Goal: Task Accomplishment & Management: Use online tool/utility

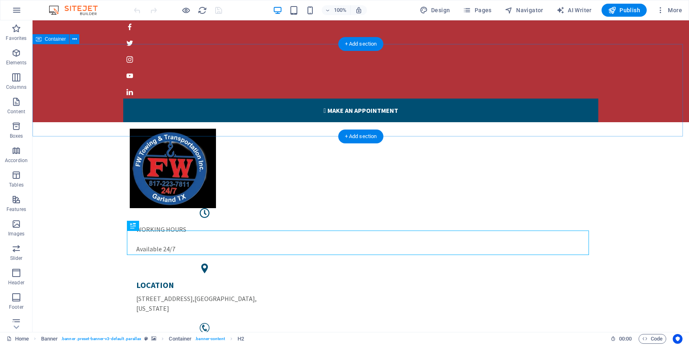
click at [292, 122] on div "WORKING HOURS Available 24/7 LOCATION [STREET_ADDRESS][US_STATE] PHONE NUMBER […" at bounding box center [361, 248] width 657 height 253
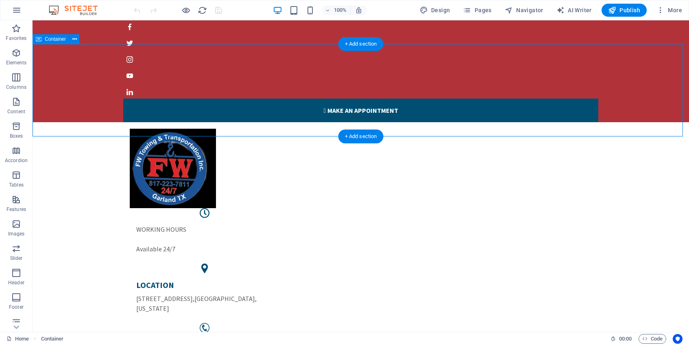
click at [273, 122] on div "WORKING HOURS Available 24/7 LOCATION [STREET_ADDRESS][US_STATE] PHONE NUMBER […" at bounding box center [361, 248] width 657 height 253
click at [249, 122] on div "WORKING HOURS Available 24/7 LOCATION [STREET_ADDRESS][US_STATE] PHONE NUMBER […" at bounding box center [361, 248] width 657 height 253
click at [130, 129] on div at bounding box center [361, 168] width 462 height 79
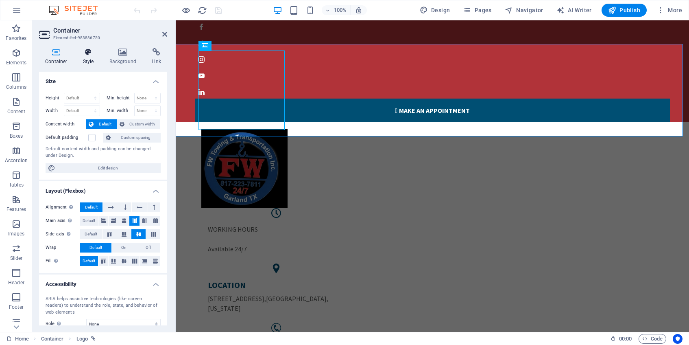
click at [88, 59] on h4 "Style" at bounding box center [90, 56] width 26 height 17
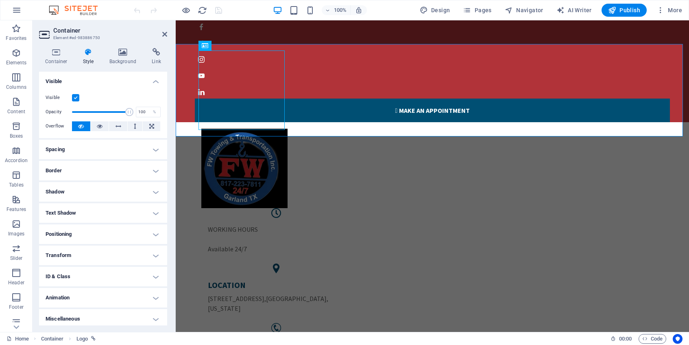
click at [77, 100] on label at bounding box center [75, 97] width 7 height 7
click at [0, 0] on input "Visible" at bounding box center [0, 0] width 0 height 0
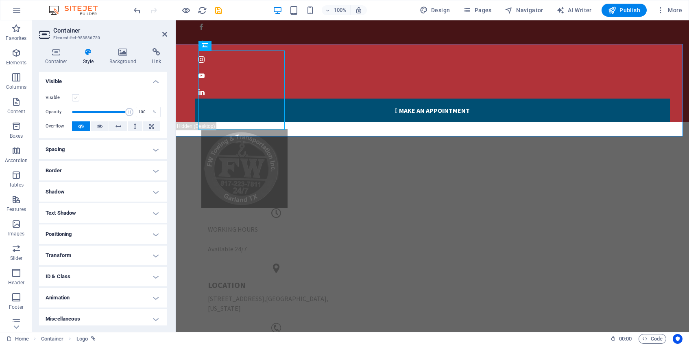
click at [77, 100] on label at bounding box center [75, 97] width 7 height 7
click at [0, 0] on input "Visible" at bounding box center [0, 0] width 0 height 0
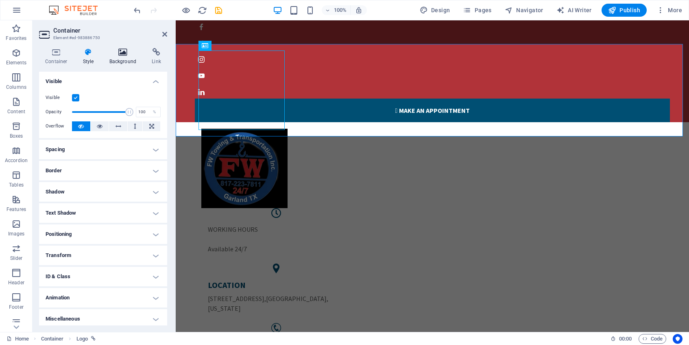
click at [125, 62] on h4 "Background" at bounding box center [124, 56] width 43 height 17
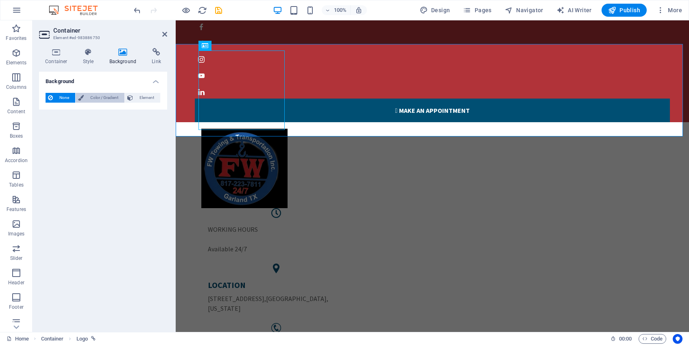
click at [95, 96] on span "Color / Gradient" at bounding box center [104, 98] width 36 height 10
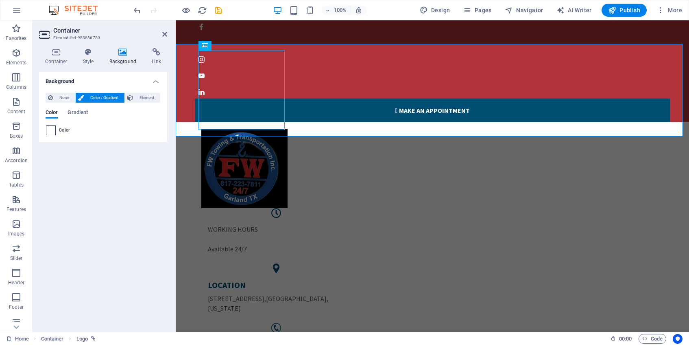
click at [50, 134] on span at bounding box center [50, 130] width 9 height 9
click at [51, 131] on span at bounding box center [50, 130] width 9 height 9
click at [58, 131] on div "Color" at bounding box center [103, 130] width 114 height 10
click at [52, 131] on span at bounding box center [50, 130] width 9 height 9
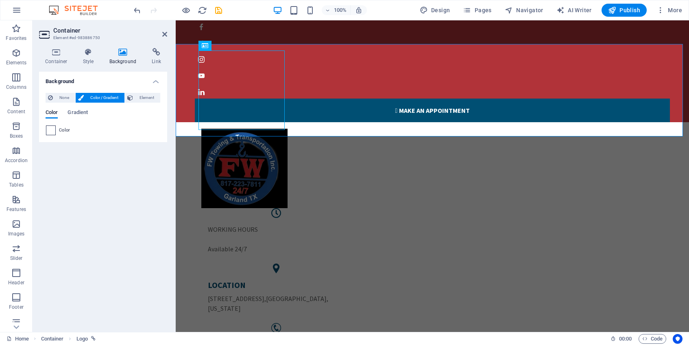
click at [52, 131] on span at bounding box center [50, 130] width 9 height 9
click at [77, 111] on span "Gradient" at bounding box center [78, 112] width 20 height 11
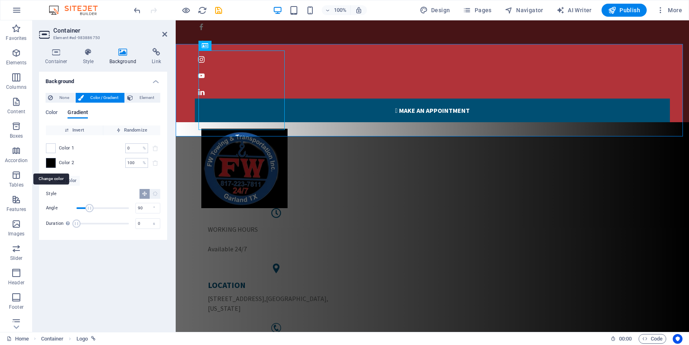
click at [52, 163] on span at bounding box center [50, 162] width 9 height 9
click at [49, 151] on span at bounding box center [50, 148] width 9 height 9
click at [126, 146] on input "0" at bounding box center [132, 148] width 14 height 10
type input "10"
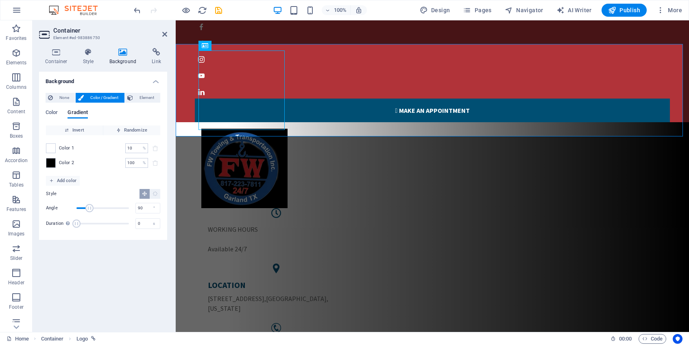
click at [56, 150] on div "Color 1 10 % ​" at bounding box center [103, 148] width 114 height 10
drag, startPoint x: 51, startPoint y: 148, endPoint x: 56, endPoint y: 148, distance: 4.5
click at [56, 148] on div "Color 1 10 % ​" at bounding box center [103, 148] width 114 height 10
click at [63, 146] on span "Color 1" at bounding box center [66, 148] width 15 height 7
click at [63, 145] on span "Color 1" at bounding box center [66, 148] width 15 height 7
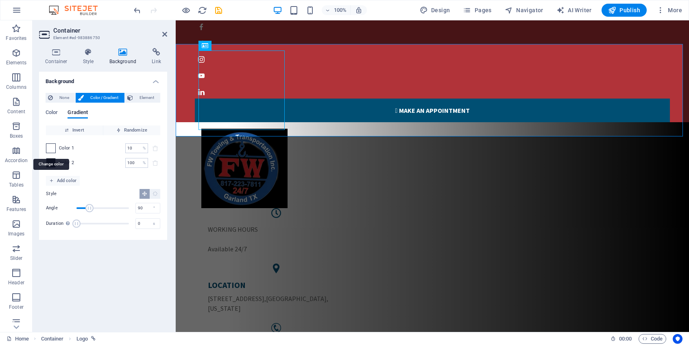
click at [49, 145] on span at bounding box center [50, 148] width 9 height 9
drag, startPoint x: 52, startPoint y: 160, endPoint x: 53, endPoint y: 142, distance: 17.9
click at [53, 142] on div "Color 1 10 % ​ Color 2 100 % ​" at bounding box center [103, 155] width 114 height 41
click at [54, 157] on div "Color 1 10 % ​ Color 2 100 % ​" at bounding box center [103, 155] width 114 height 41
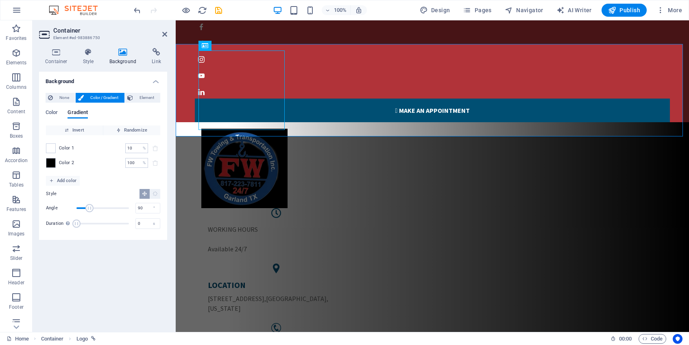
click at [53, 167] on div "Color 1 10 % ​ Color 2 100 % ​" at bounding box center [103, 155] width 114 height 41
click at [52, 164] on span at bounding box center [50, 162] width 9 height 9
click at [55, 165] on span at bounding box center [50, 162] width 9 height 9
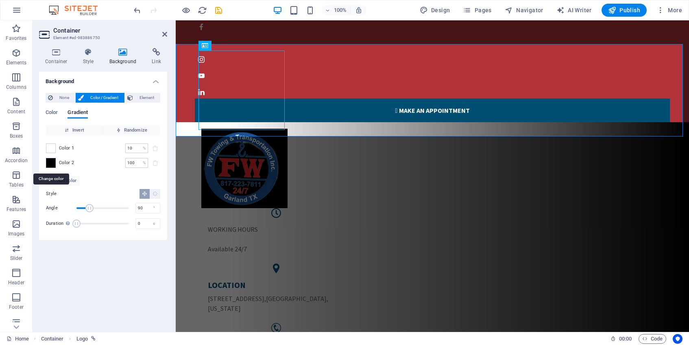
click at [55, 165] on span at bounding box center [50, 162] width 9 height 9
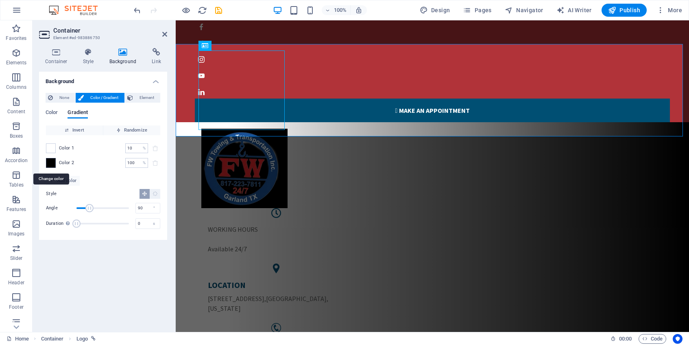
click at [55, 165] on span at bounding box center [50, 162] width 9 height 9
click at [54, 165] on span at bounding box center [50, 162] width 9 height 9
click at [46, 162] on div at bounding box center [51, 163] width 10 height 10
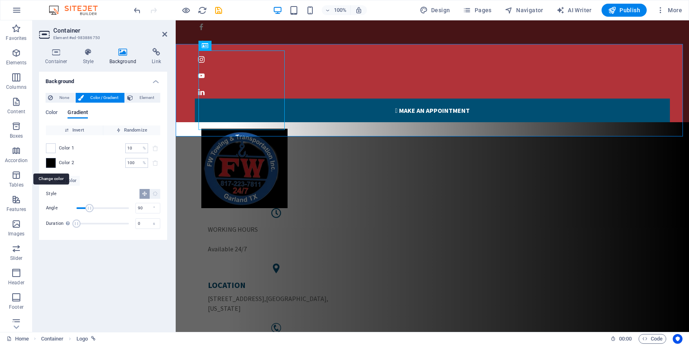
click at [46, 162] on div at bounding box center [51, 163] width 10 height 10
click at [51, 164] on span at bounding box center [50, 162] width 9 height 9
click at [138, 98] on span "Element" at bounding box center [146, 98] width 22 height 10
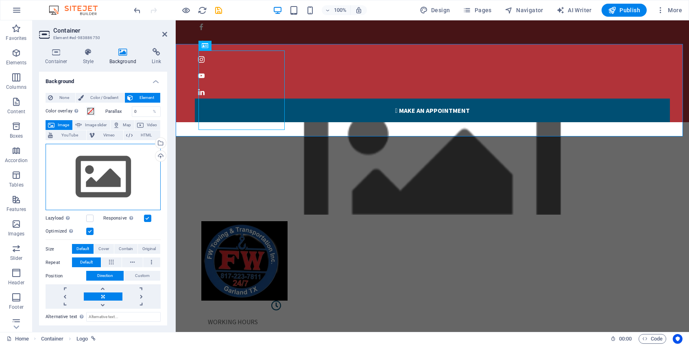
drag, startPoint x: 109, startPoint y: 165, endPoint x: 116, endPoint y: 165, distance: 6.5
click at [115, 165] on div "Drag files here, click to choose files or select files from Files or our free s…" at bounding box center [103, 177] width 115 height 67
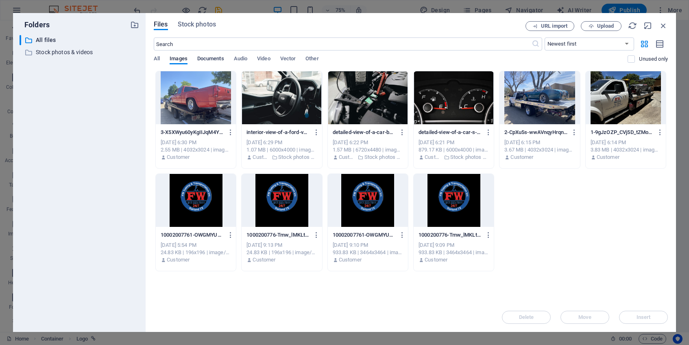
click at [210, 57] on span "Documents" at bounding box center [210, 59] width 27 height 11
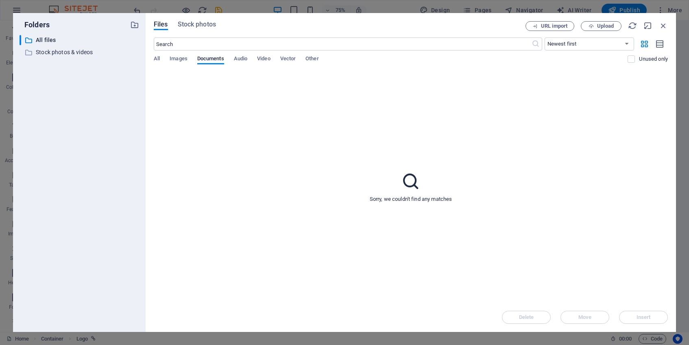
click at [167, 57] on div "All Images Documents Audio Video Vector Other" at bounding box center [391, 62] width 474 height 15
click at [158, 57] on span "All" at bounding box center [157, 59] width 6 height 11
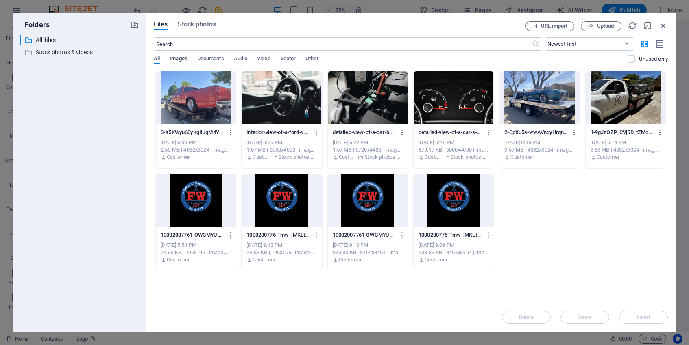
click at [176, 58] on span "Images" at bounding box center [179, 59] width 18 height 11
click at [177, 57] on span "Images" at bounding box center [179, 59] width 18 height 11
click at [176, 58] on span "Images" at bounding box center [179, 59] width 18 height 11
click at [589, 26] on icon "button" at bounding box center [591, 26] width 5 height 5
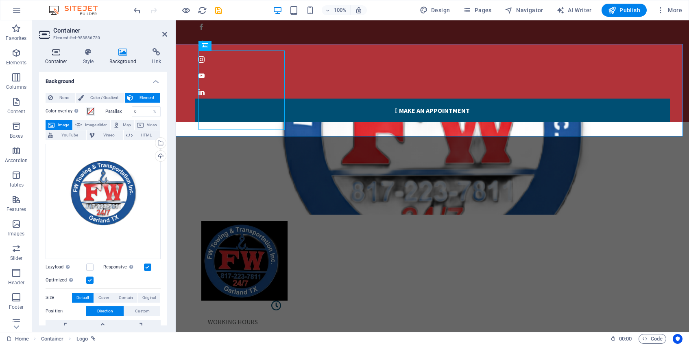
click at [63, 59] on h4 "Container" at bounding box center [58, 56] width 38 height 17
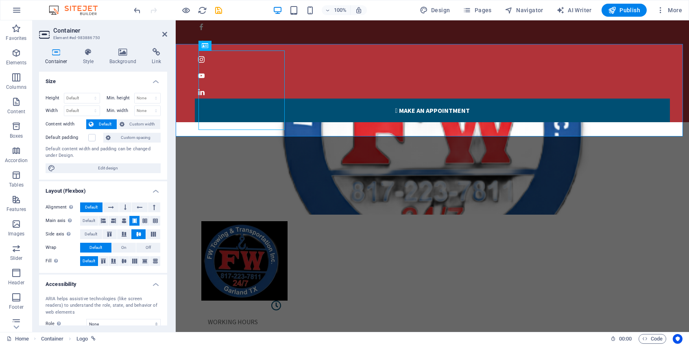
click at [63, 59] on h4 "Container" at bounding box center [58, 56] width 38 height 17
click at [87, 58] on h4 "Style" at bounding box center [90, 56] width 26 height 17
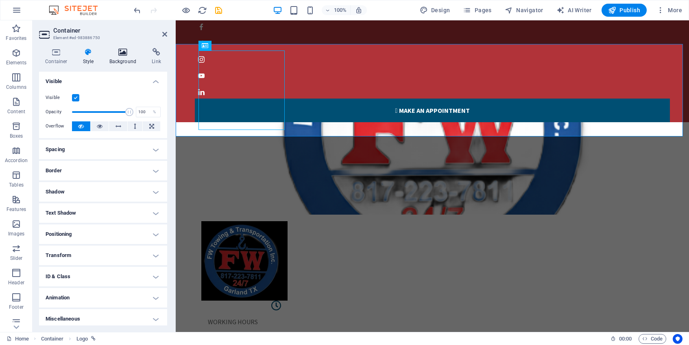
click at [117, 55] on icon at bounding box center [122, 52] width 39 height 8
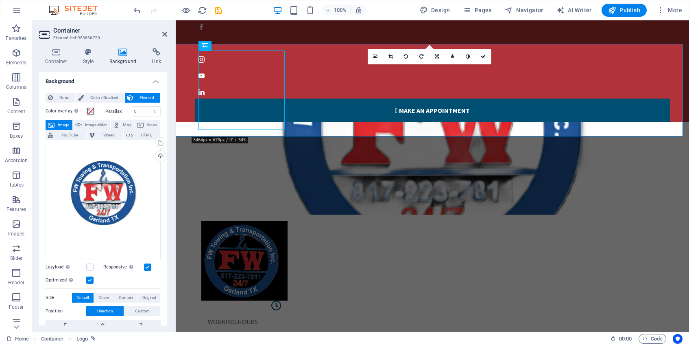
drag, startPoint x: 333, startPoint y: 60, endPoint x: 336, endPoint y: 72, distance: 11.6
click at [336, 122] on figure at bounding box center [432, 168] width 513 height 92
click at [91, 266] on label at bounding box center [89, 266] width 7 height 7
click at [0, 0] on input "Lazyload Loading images after the page loads improves page speed." at bounding box center [0, 0] width 0 height 0
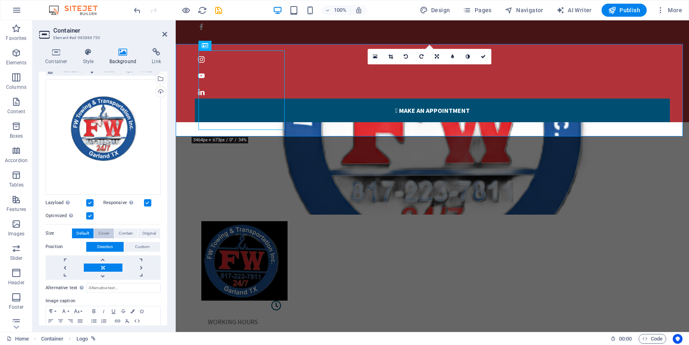
scroll to position [70, 0]
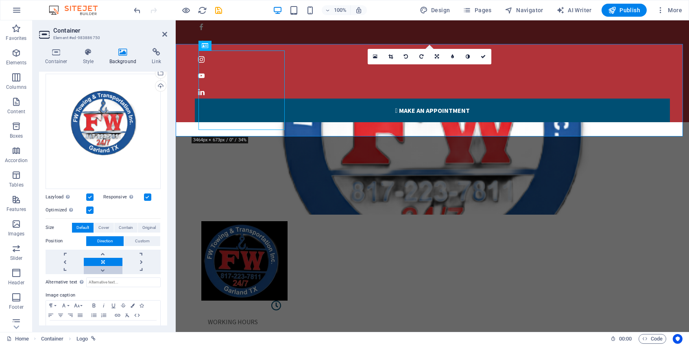
click at [99, 268] on link at bounding box center [103, 270] width 38 height 8
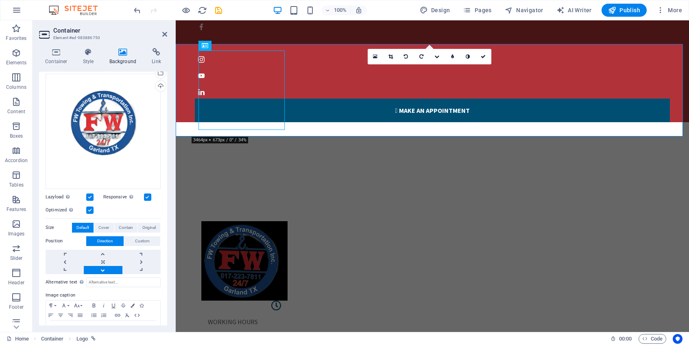
click at [99, 267] on link at bounding box center [103, 270] width 38 height 8
click at [100, 252] on link at bounding box center [103, 253] width 38 height 8
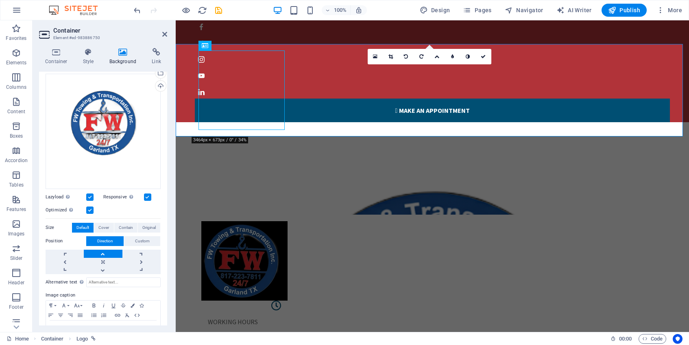
click at [100, 251] on link at bounding box center [103, 253] width 38 height 8
click at [102, 258] on link at bounding box center [103, 262] width 38 height 8
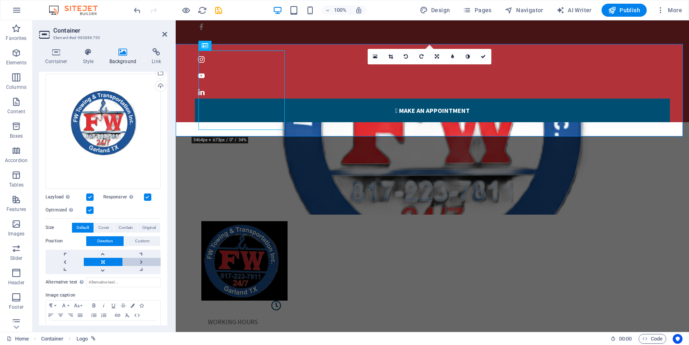
click at [137, 259] on link at bounding box center [141, 262] width 38 height 8
click at [103, 259] on link at bounding box center [103, 262] width 38 height 8
click at [102, 255] on link at bounding box center [103, 253] width 38 height 8
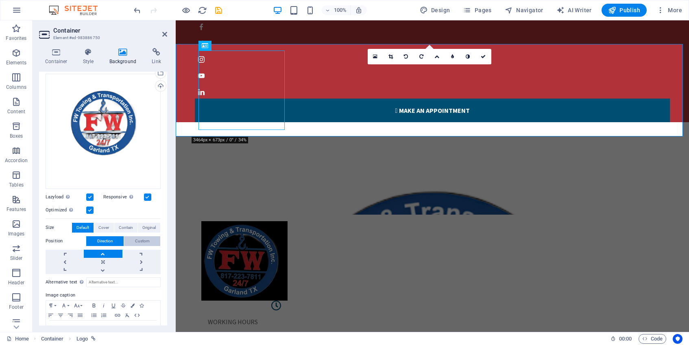
click at [137, 241] on span "Custom" at bounding box center [142, 241] width 15 height 10
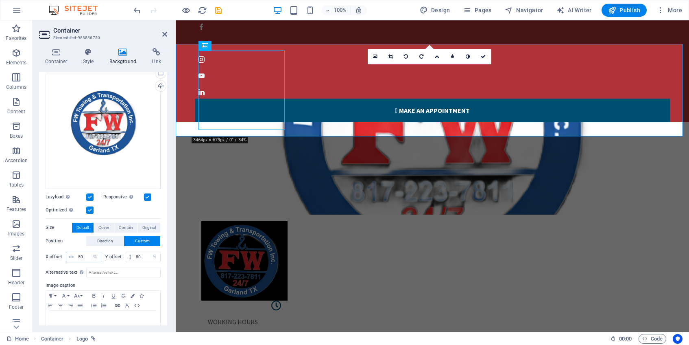
click at [73, 257] on icon at bounding box center [71, 256] width 5 height 5
drag, startPoint x: 88, startPoint y: 255, endPoint x: 73, endPoint y: 255, distance: 14.7
click at [73, 255] on div "50 px rem % vh vw" at bounding box center [83, 256] width 35 height 11
type input "20"
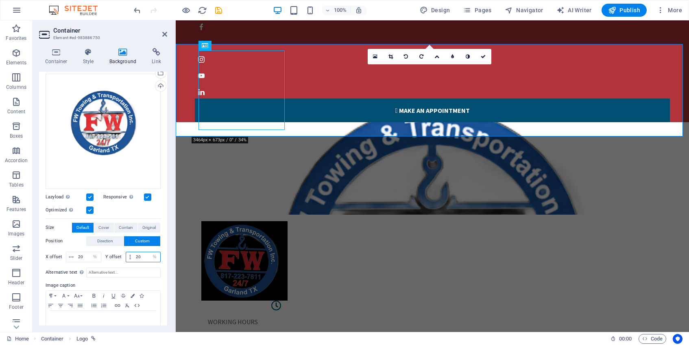
click at [140, 253] on input "20" at bounding box center [147, 257] width 26 height 10
type input "2"
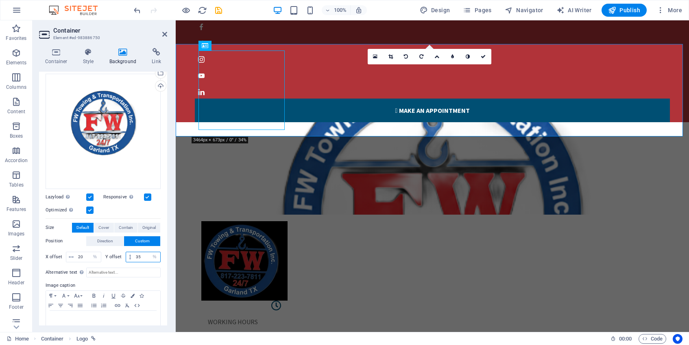
type input "35"
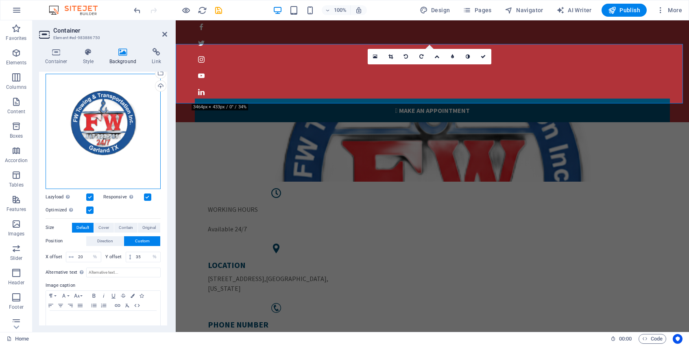
click at [100, 148] on div "Drag files here, click to choose files or select files from Files or our free s…" at bounding box center [103, 131] width 115 height 115
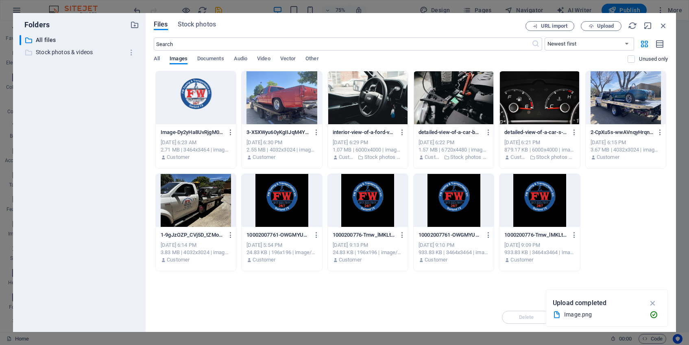
click at [72, 49] on p "Stock photos & videos" at bounding box center [80, 52] width 88 height 9
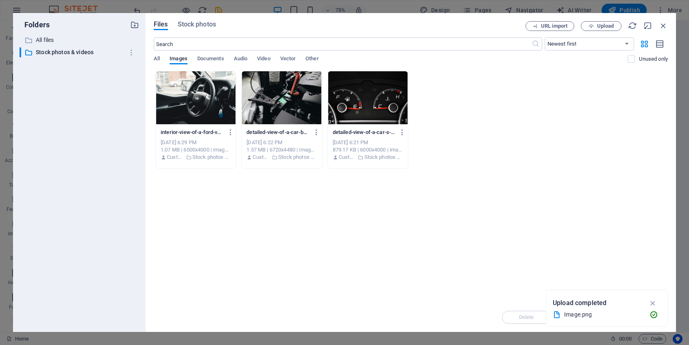
click at [275, 59] on div "All Images Documents Audio Video Vector Other" at bounding box center [391, 62] width 474 height 15
click at [267, 59] on span "Video" at bounding box center [263, 59] width 13 height 11
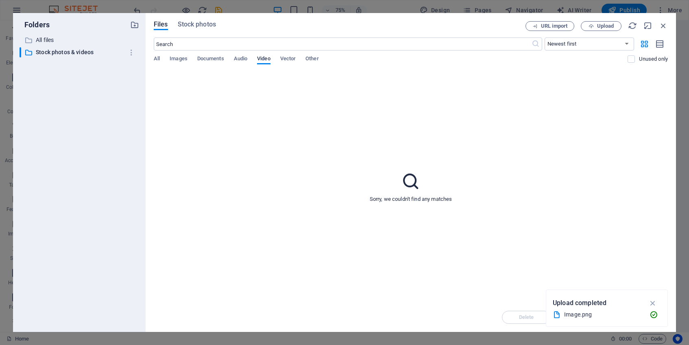
click at [269, 55] on span "Video" at bounding box center [263, 59] width 13 height 11
click at [265, 45] on input "text" at bounding box center [343, 43] width 378 height 13
click at [266, 46] on input "towing" at bounding box center [343, 43] width 378 height 13
click at [267, 46] on input "tow" at bounding box center [343, 43] width 378 height 13
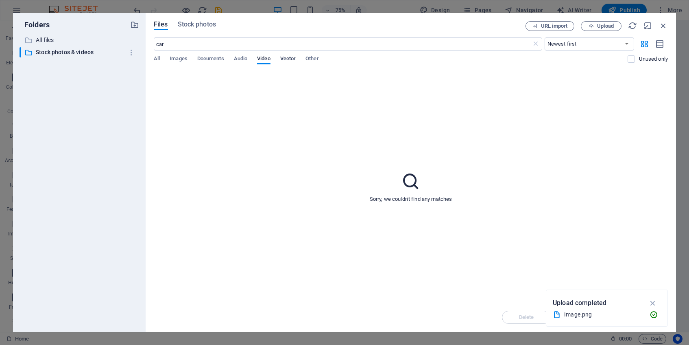
click at [290, 59] on span "Vector" at bounding box center [288, 59] width 16 height 11
click at [294, 59] on span "Vector" at bounding box center [288, 59] width 16 height 11
click at [180, 57] on span "Images" at bounding box center [179, 59] width 18 height 11
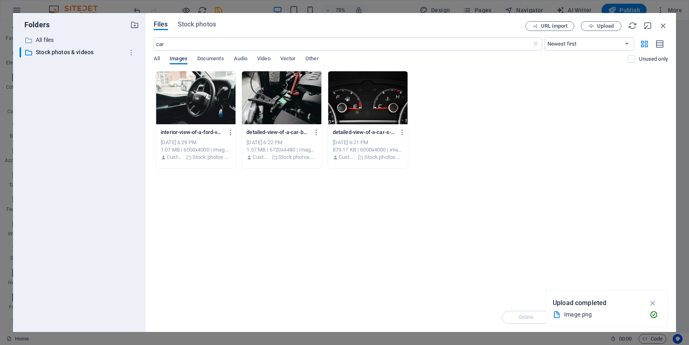
click at [179, 57] on span "Images" at bounding box center [179, 59] width 18 height 11
click at [182, 48] on input "car" at bounding box center [343, 43] width 378 height 13
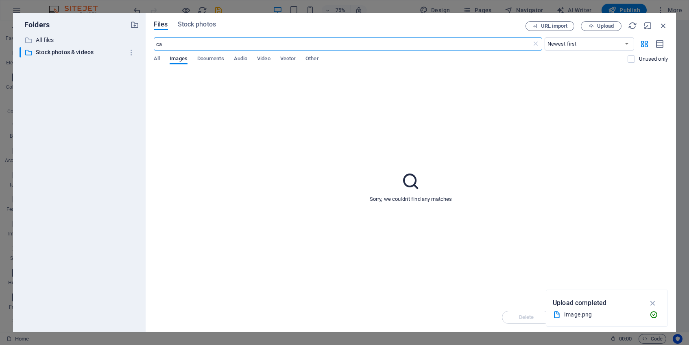
type input "c"
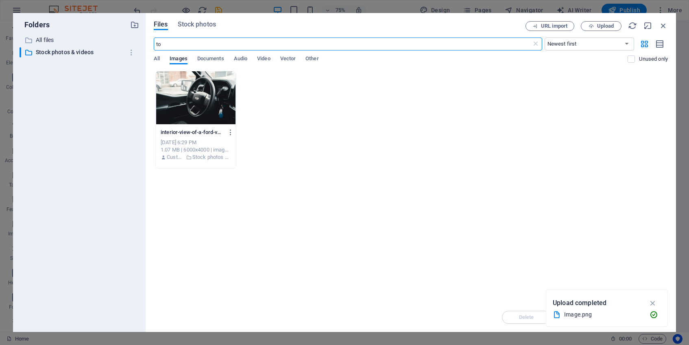
type input "t"
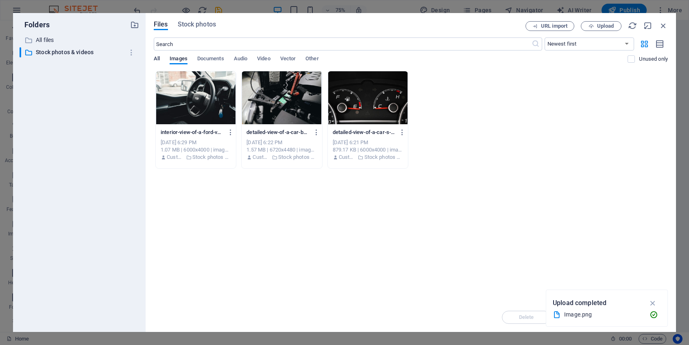
click at [158, 60] on span "All" at bounding box center [157, 59] width 6 height 11
click at [55, 39] on p "All files" at bounding box center [80, 39] width 88 height 9
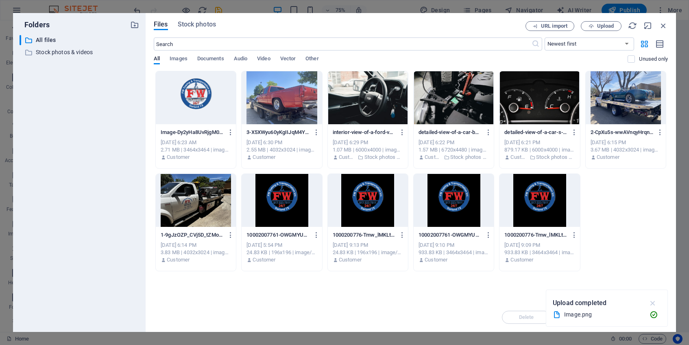
click at [653, 301] on icon "button" at bounding box center [652, 302] width 9 height 9
click at [594, 25] on icon "button" at bounding box center [591, 26] width 5 height 5
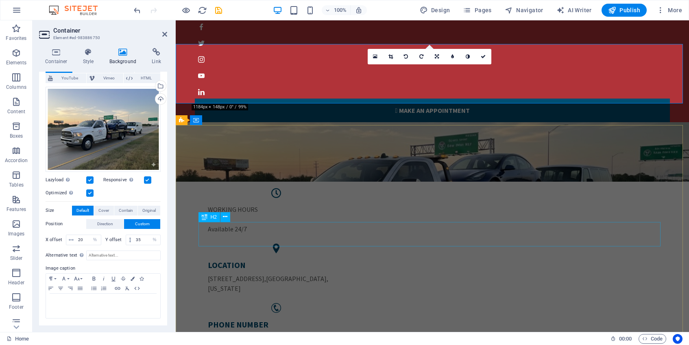
scroll to position [56, 0]
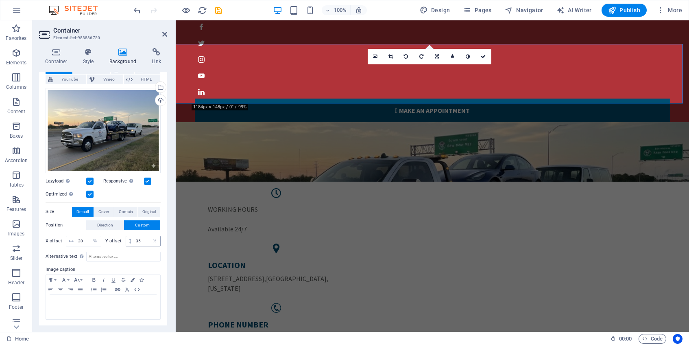
click at [129, 243] on span at bounding box center [130, 241] width 8 height 10
click at [138, 241] on input "35" at bounding box center [147, 241] width 26 height 10
click at [140, 242] on input "35" at bounding box center [147, 241] width 26 height 10
click at [146, 180] on label at bounding box center [147, 180] width 7 height 7
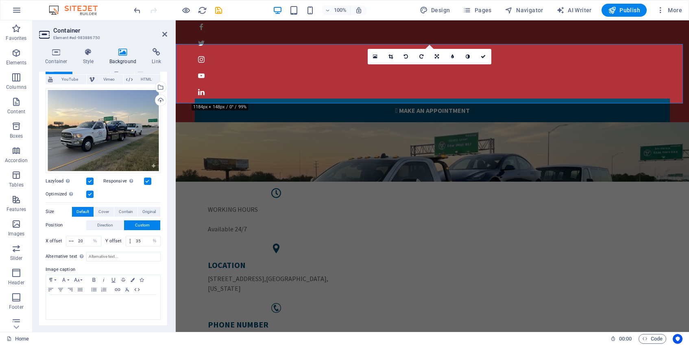
click at [0, 0] on input "Responsive Automatically load retina image and smartphone optimized sizes." at bounding box center [0, 0] width 0 height 0
click at [92, 181] on label at bounding box center [89, 180] width 7 height 7
click at [0, 0] on input "Lazyload Loading images after the page loads improves page speed." at bounding box center [0, 0] width 0 height 0
click at [90, 192] on label at bounding box center [89, 193] width 7 height 7
click at [0, 0] on input "Optimized Images are compressed to improve page speed." at bounding box center [0, 0] width 0 height 0
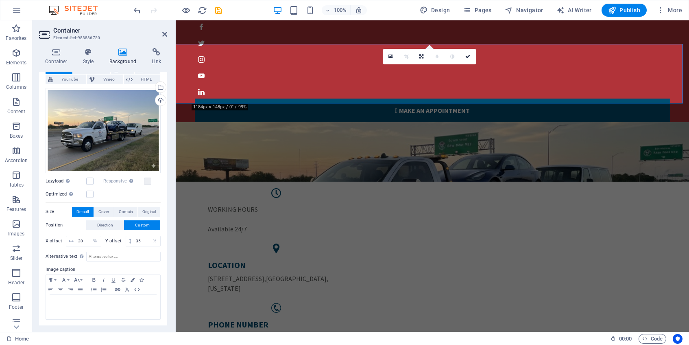
click at [94, 181] on div "Lazyload Loading images after the page loads improves page speed." at bounding box center [75, 181] width 58 height 10
click at [87, 179] on label at bounding box center [89, 180] width 7 height 7
click at [0, 0] on input "Lazyload Loading images after the page loads improves page speed." at bounding box center [0, 0] width 0 height 0
click at [88, 179] on label at bounding box center [89, 180] width 7 height 7
click at [0, 0] on input "Lazyload Loading images after the page loads improves page speed." at bounding box center [0, 0] width 0 height 0
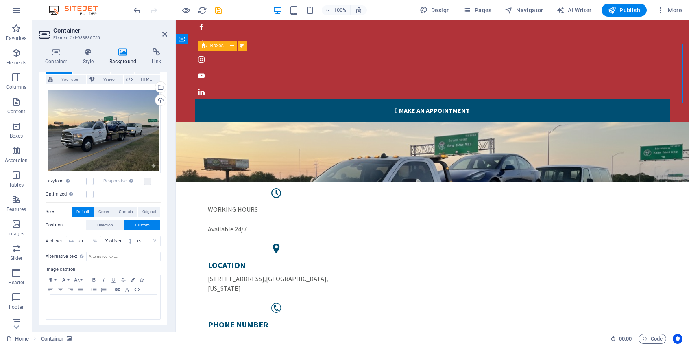
drag, startPoint x: 288, startPoint y: 96, endPoint x: 290, endPoint y: 84, distance: 11.9
click at [290, 188] on div "WORKING HOURS Available 24/7 LOCATION [STREET_ADDRESS][US_STATE] PHONE NUMBER […" at bounding box center [432, 268] width 462 height 161
click at [188, 122] on figure at bounding box center [432, 151] width 513 height 59
click at [89, 183] on div "Lazyload Loading images after the page loads improves page speed." at bounding box center [75, 181] width 58 height 10
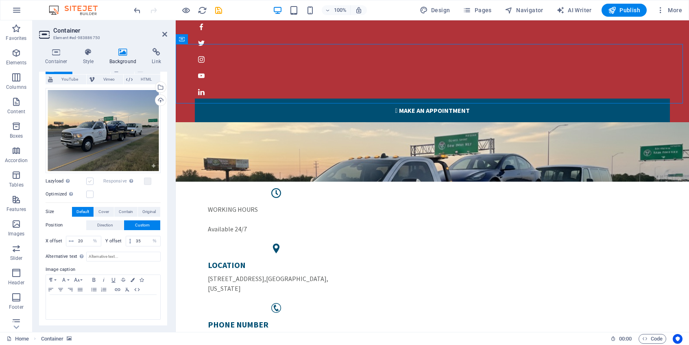
click at [89, 182] on label at bounding box center [89, 180] width 7 height 7
click at [0, 0] on input "Lazyload Loading images after the page loads improves page speed." at bounding box center [0, 0] width 0 height 0
click at [91, 194] on label at bounding box center [89, 193] width 7 height 7
click at [0, 0] on input "Optimized Images are compressed to improve page speed." at bounding box center [0, 0] width 0 height 0
click at [147, 178] on label at bounding box center [147, 180] width 7 height 7
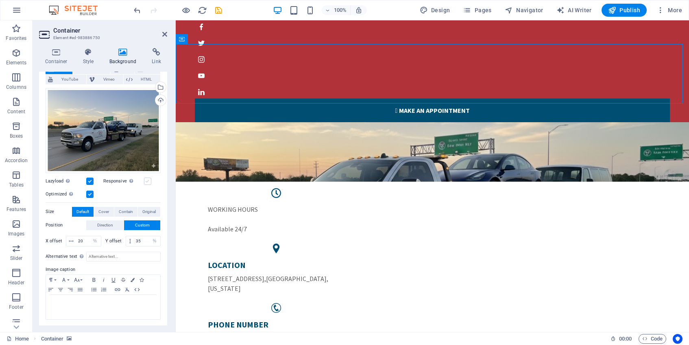
click at [0, 0] on input "Responsive Automatically load retina image and smartphone optimized sizes." at bounding box center [0, 0] width 0 height 0
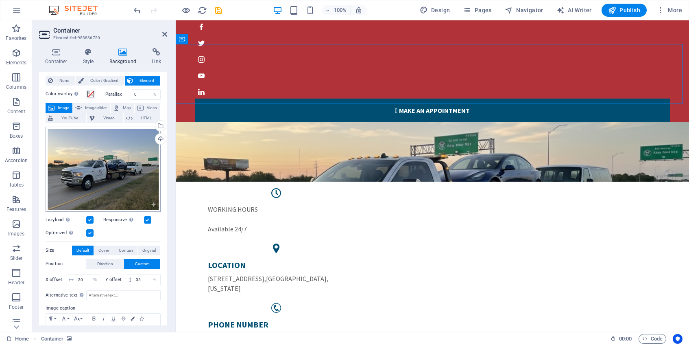
scroll to position [0, 0]
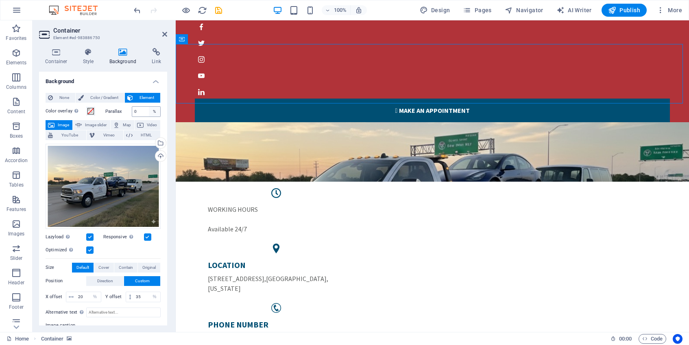
click at [149, 113] on div "%" at bounding box center [154, 112] width 11 height 10
click at [140, 112] on input "0" at bounding box center [146, 112] width 28 height 10
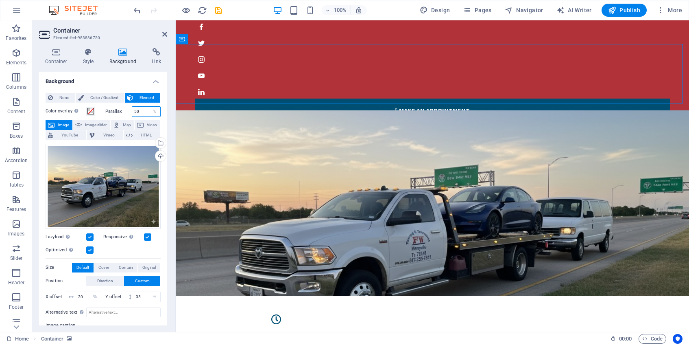
click at [142, 110] on input "50" at bounding box center [146, 112] width 28 height 10
type input "5"
type input "1"
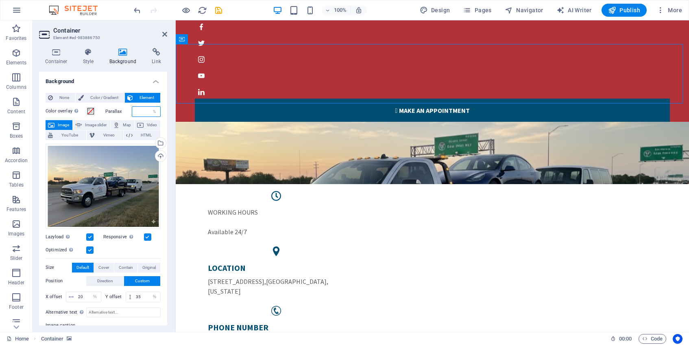
type input "0"
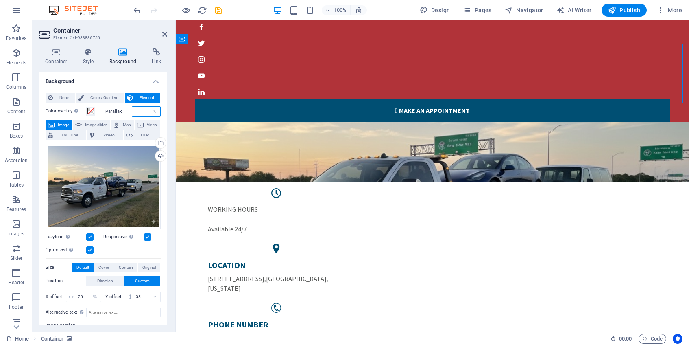
type input "1"
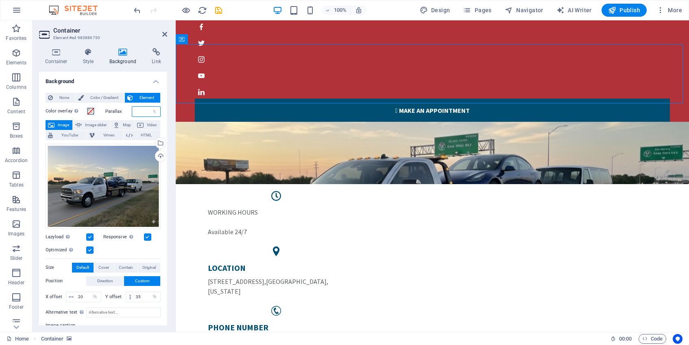
type input "1"
type input "0"
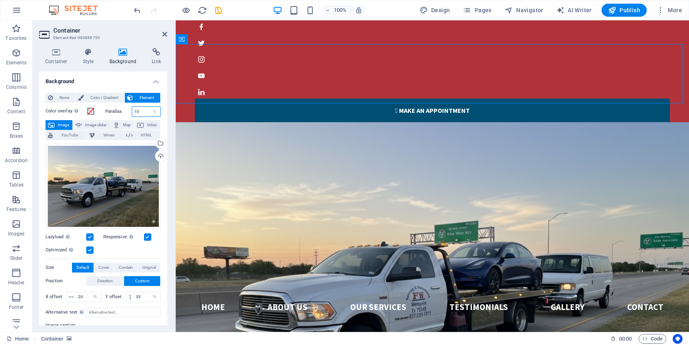
type input "1"
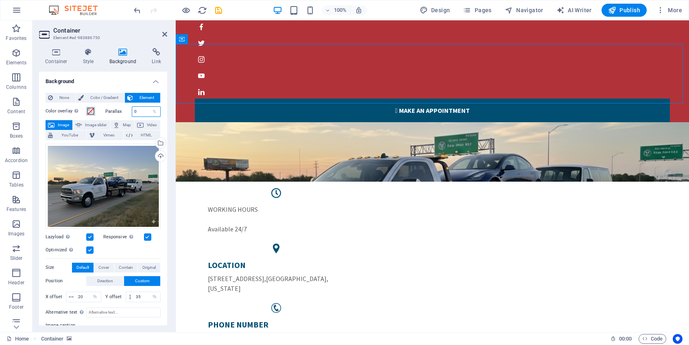
type input "0"
click at [90, 111] on span at bounding box center [90, 111] width 7 height 7
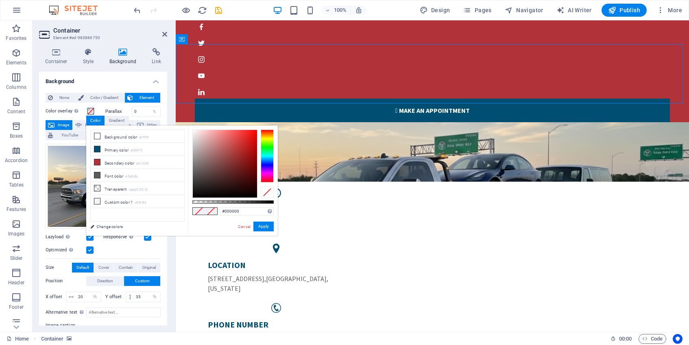
click at [267, 143] on div at bounding box center [267, 155] width 13 height 53
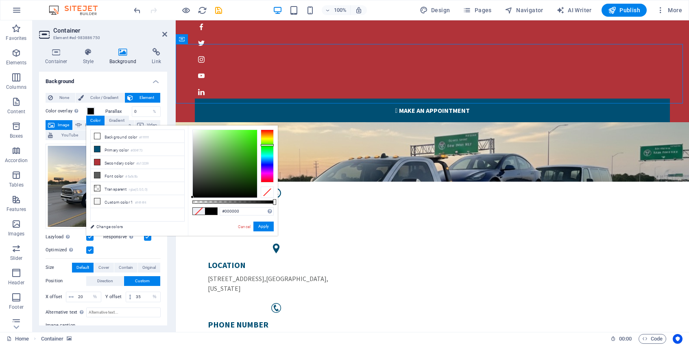
drag, startPoint x: 267, startPoint y: 143, endPoint x: 262, endPoint y: 143, distance: 4.5
click at [263, 144] on div at bounding box center [267, 145] width 13 height 2
click at [264, 226] on button "Apply" at bounding box center [263, 226] width 20 height 10
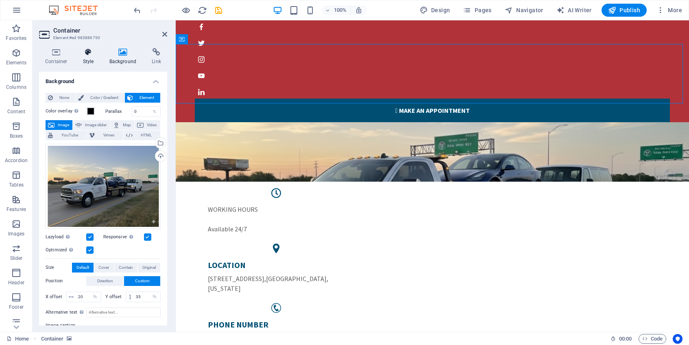
click at [98, 60] on h4 "Style" at bounding box center [90, 56] width 26 height 17
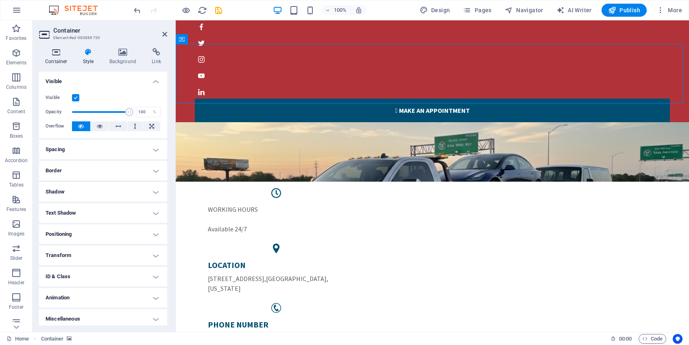
click at [70, 59] on h4 "Container" at bounding box center [58, 56] width 38 height 17
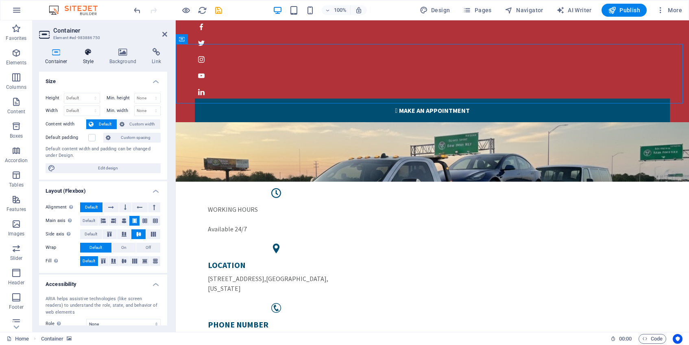
click at [89, 60] on h4 "Style" at bounding box center [90, 56] width 26 height 17
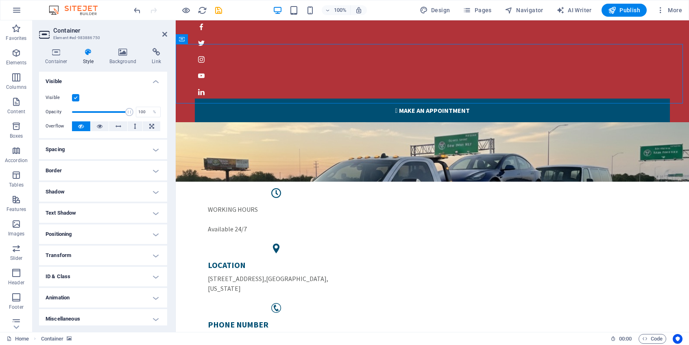
click at [139, 273] on h4 "ID & Class" at bounding box center [103, 276] width 128 height 20
click at [51, 49] on icon at bounding box center [56, 52] width 35 height 8
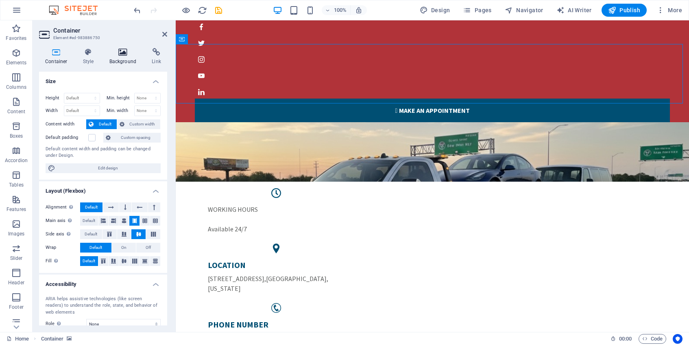
click at [124, 53] on icon at bounding box center [122, 52] width 39 height 8
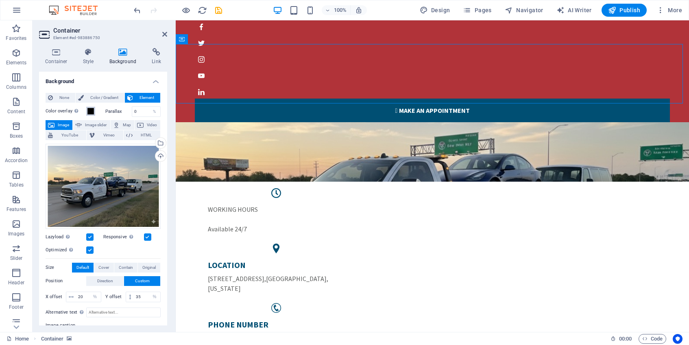
click at [89, 111] on span at bounding box center [90, 111] width 7 height 7
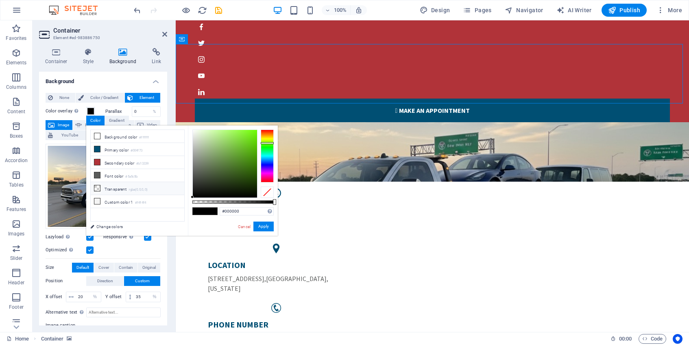
click at [114, 187] on li "Transparent rgba(0,0,0,.0)" at bounding box center [138, 188] width 94 height 13
type input "rgba(0, 0, 0, 0)"
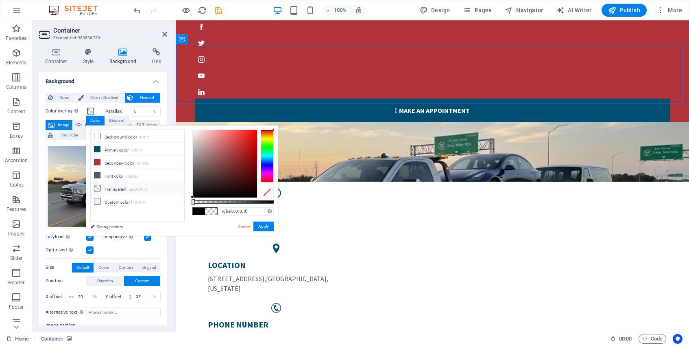
click at [114, 187] on li "Transparent rgba(0,0,0,.0)" at bounding box center [138, 188] width 94 height 13
click at [265, 227] on button "Apply" at bounding box center [263, 226] width 20 height 10
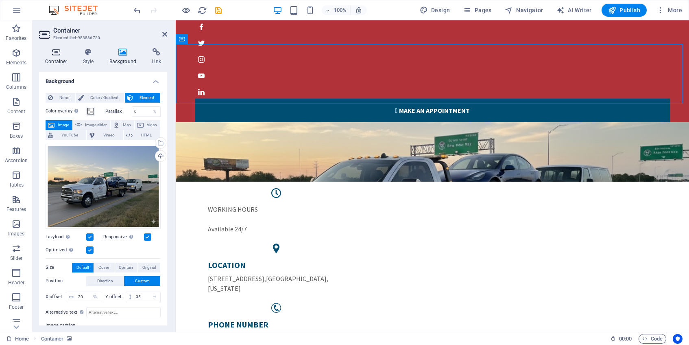
click at [60, 61] on h4 "Container" at bounding box center [58, 56] width 38 height 17
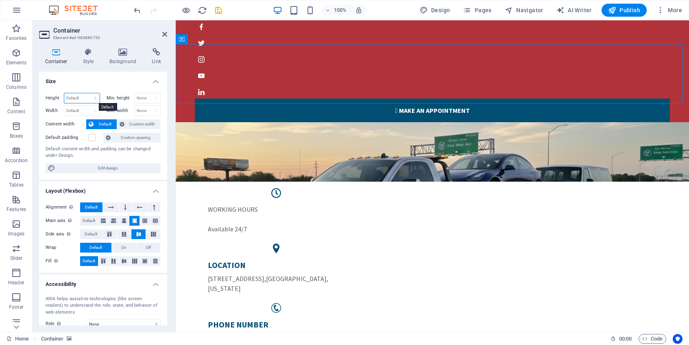
click at [94, 99] on select "Default px rem % vh vw" at bounding box center [81, 98] width 35 height 10
click at [151, 97] on select "None px rem % vh vw" at bounding box center [148, 98] width 26 height 10
select select "px"
click at [147, 93] on select "None px rem % vh vw" at bounding box center [148, 98] width 26 height 10
type input "1"
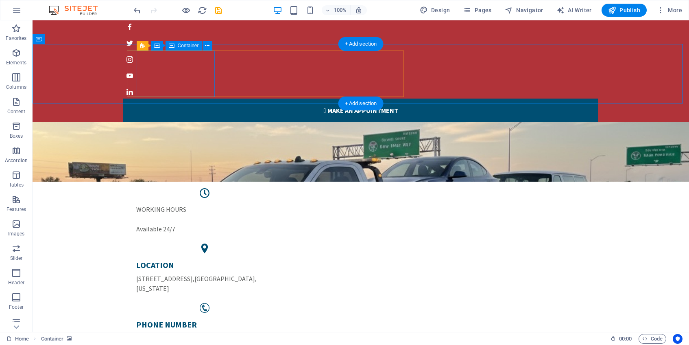
select select "px"
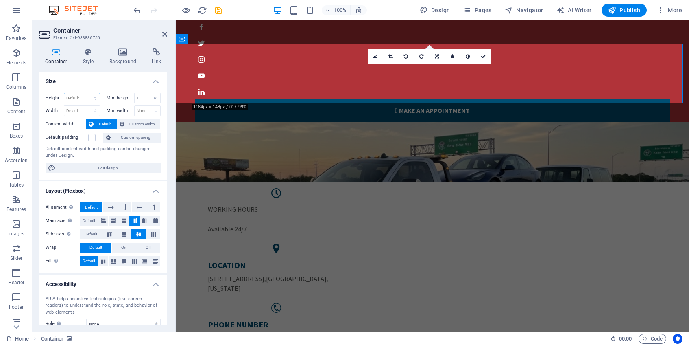
click at [81, 99] on select "Default px rem % vh vw" at bounding box center [81, 98] width 35 height 10
select select "px"
click at [87, 93] on select "Default px rem % vh vw" at bounding box center [81, 98] width 35 height 10
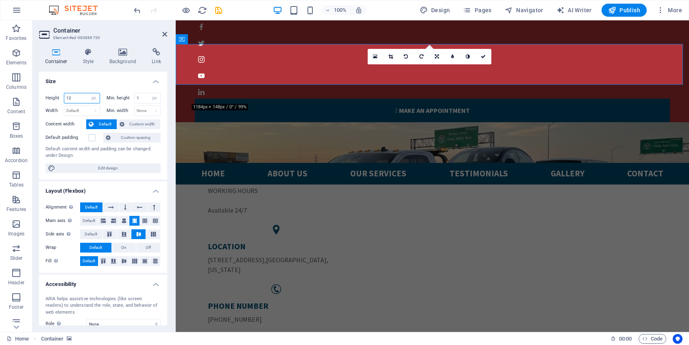
type input "1"
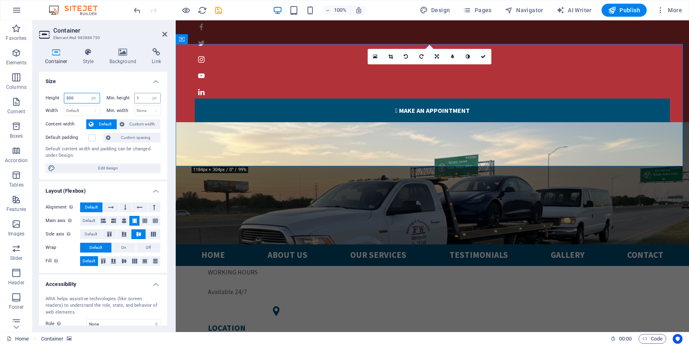
type input "300"
click at [142, 97] on input "1" at bounding box center [148, 98] width 26 height 10
type input "50"
click at [77, 112] on select "Default px rem % em vh vw" at bounding box center [81, 111] width 35 height 10
select select "px"
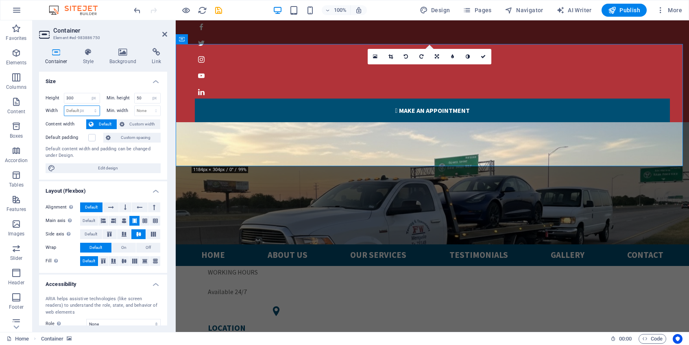
click at [87, 106] on select "Default px rem % em vh vw" at bounding box center [81, 111] width 35 height 10
type input "1247"
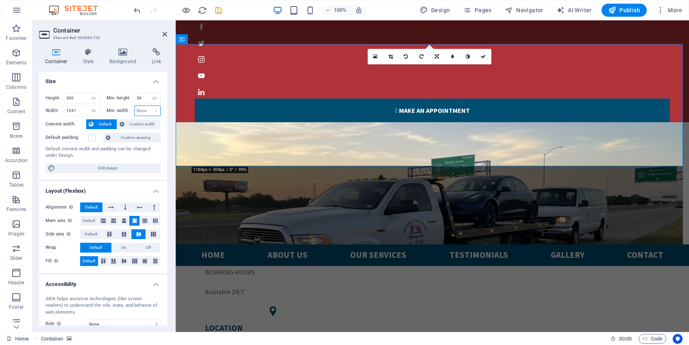
click at [146, 110] on select "None px rem % vh vw" at bounding box center [148, 111] width 26 height 10
select select "px"
click at [147, 106] on select "None px rem % vh vw" at bounding box center [148, 111] width 26 height 10
type input "100"
click at [98, 156] on div "Default content width and padding can be changed under Design." at bounding box center [103, 152] width 115 height 13
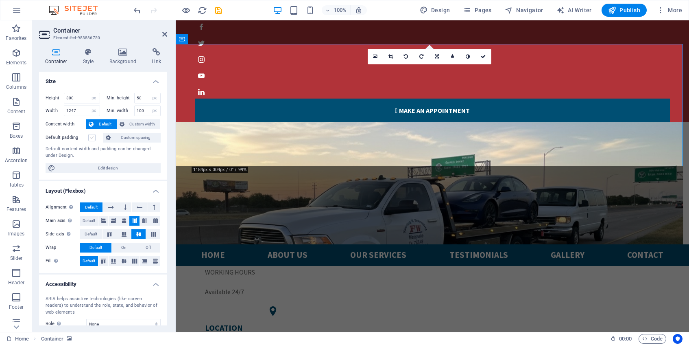
click at [89, 137] on label at bounding box center [91, 137] width 7 height 7
click at [0, 0] on input "Default padding" at bounding box center [0, 0] width 0 height 0
click at [89, 137] on label at bounding box center [91, 137] width 7 height 7
click at [0, 0] on input "Default padding" at bounding box center [0, 0] width 0 height 0
click at [89, 137] on label at bounding box center [91, 137] width 7 height 7
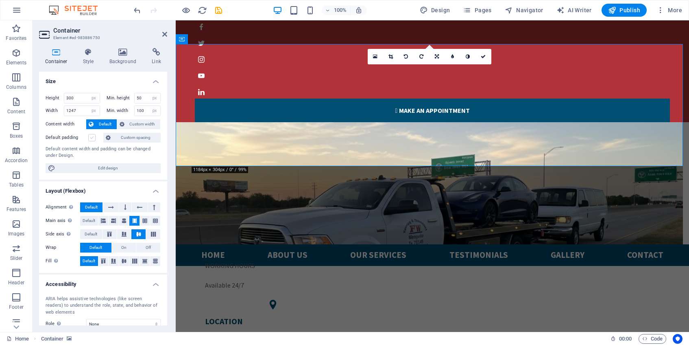
click at [0, 0] on input "Default padding" at bounding box center [0, 0] width 0 height 0
click at [89, 137] on label at bounding box center [91, 137] width 7 height 7
click at [0, 0] on input "Default padding" at bounding box center [0, 0] width 0 height 0
click at [79, 100] on input "300" at bounding box center [81, 98] width 35 height 10
type input "3"
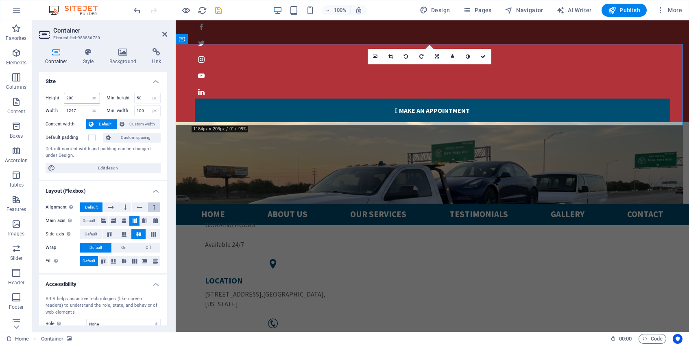
type input "200"
click at [153, 207] on icon at bounding box center [154, 207] width 2 height 10
click at [139, 206] on icon at bounding box center [140, 207] width 6 height 10
click at [153, 205] on icon at bounding box center [154, 207] width 2 height 10
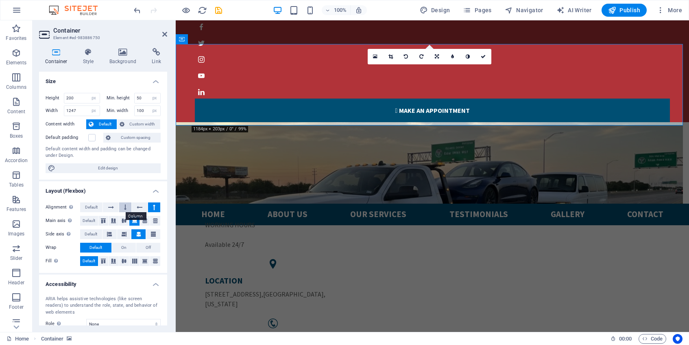
click at [126, 206] on button at bounding box center [125, 207] width 12 height 10
click at [92, 207] on span "Default" at bounding box center [91, 207] width 13 height 10
click at [111, 209] on icon at bounding box center [111, 207] width 6 height 10
click at [435, 53] on link at bounding box center [437, 56] width 15 height 15
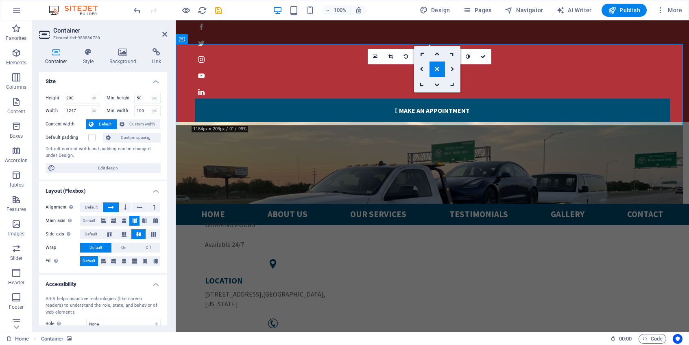
click at [454, 67] on icon at bounding box center [453, 69] width 4 height 5
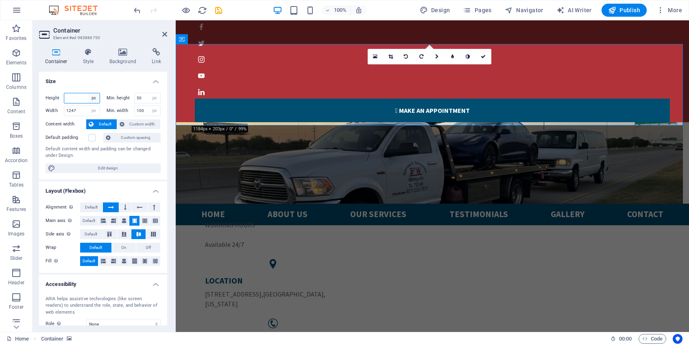
click at [95, 97] on select "Default px rem % vh vw" at bounding box center [93, 98] width 11 height 10
click at [88, 93] on select "Default px rem % vh vw" at bounding box center [93, 98] width 11 height 10
select select "DISABLED_OPTION_VALUE"
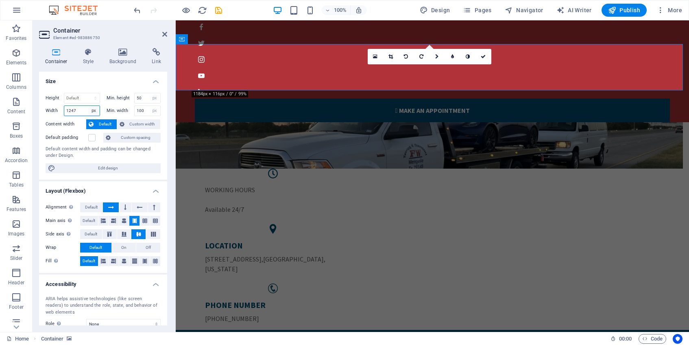
click at [94, 109] on select "Default px rem % em vh vw" at bounding box center [93, 111] width 11 height 10
select select "default"
click at [88, 106] on select "Default px rem % em vh vw" at bounding box center [93, 111] width 11 height 10
select select "DISABLED_OPTION_VALUE"
click at [153, 97] on select "None px rem % vh vw" at bounding box center [154, 98] width 11 height 10
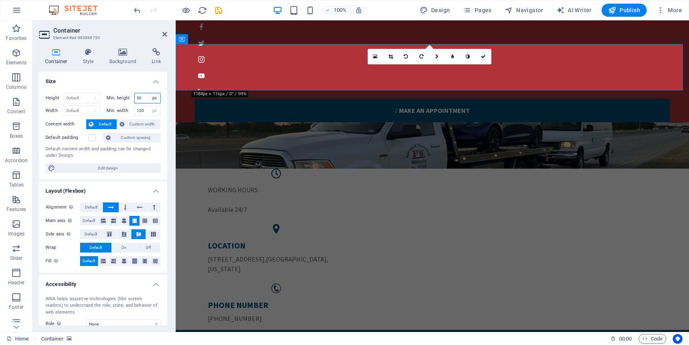
select select "qbimusukajs"
click at [149, 93] on select "None px rem % vh vw" at bounding box center [154, 98] width 11 height 10
select select "DISABLED_OPTION_VALUE"
click at [155, 110] on select "None px rem % vh vw" at bounding box center [154, 111] width 11 height 10
select select "nfi832drq88"
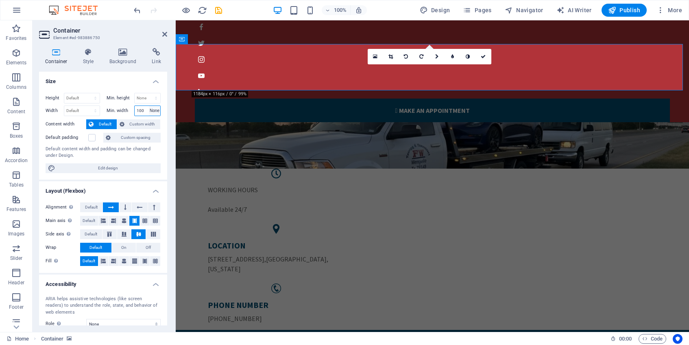
click at [149, 106] on select "None px rem % vh vw" at bounding box center [154, 111] width 11 height 10
select select "DISABLED_OPTION_VALUE"
click at [94, 140] on label at bounding box center [91, 137] width 7 height 7
click at [0, 0] on input "Default padding" at bounding box center [0, 0] width 0 height 0
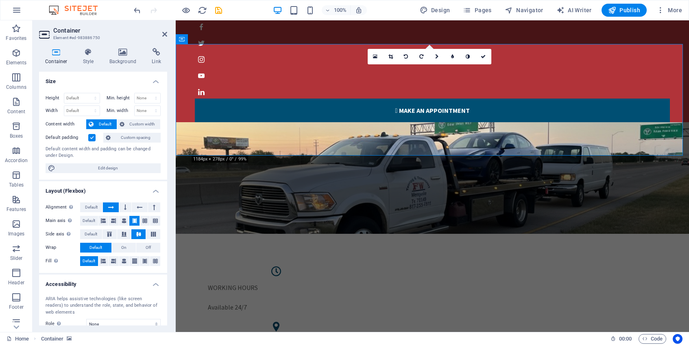
click at [94, 140] on label at bounding box center [91, 137] width 7 height 7
click at [0, 0] on input "Default padding" at bounding box center [0, 0] width 0 height 0
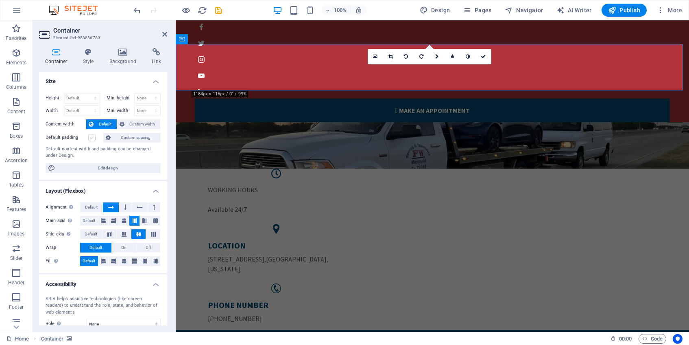
click at [95, 139] on label at bounding box center [91, 137] width 7 height 7
click at [0, 0] on input "Default padding" at bounding box center [0, 0] width 0 height 0
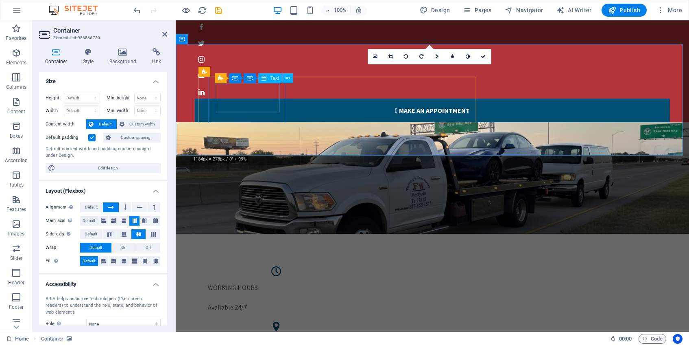
click at [231, 282] on div "WORKING HOURS Available 24/7" at bounding box center [276, 296] width 137 height 29
click at [270, 75] on div "Text" at bounding box center [270, 78] width 24 height 10
click at [265, 79] on icon at bounding box center [265, 78] width 6 height 10
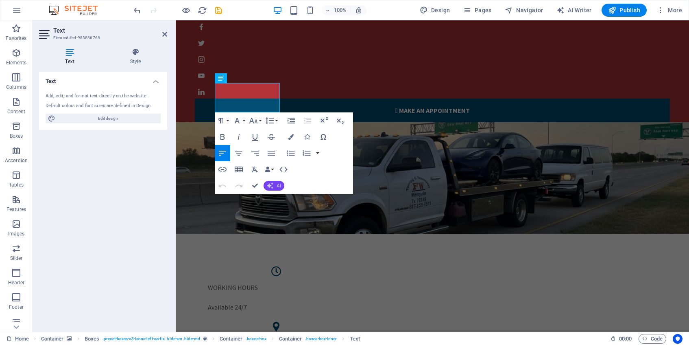
click at [272, 181] on button "AI" at bounding box center [274, 186] width 21 height 10
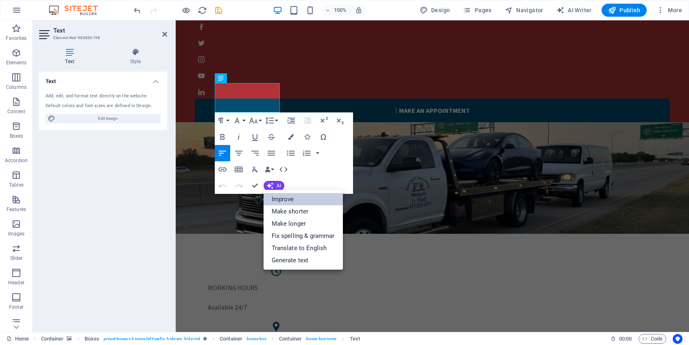
click at [284, 197] on link "Improve" at bounding box center [303, 199] width 79 height 12
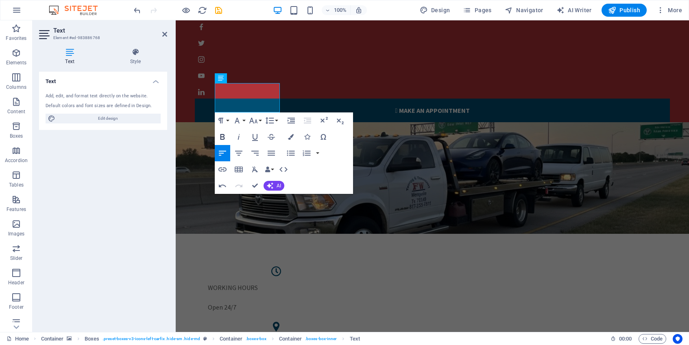
click at [227, 137] on icon "button" at bounding box center [223, 137] width 10 height 10
click at [239, 169] on icon "button" at bounding box center [239, 169] width 10 height 10
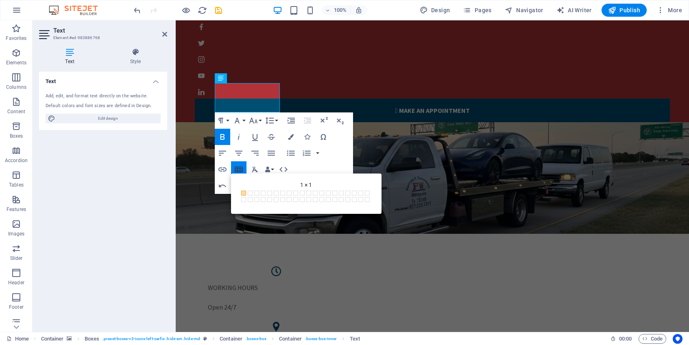
click at [239, 169] on icon "button" at bounding box center [239, 169] width 10 height 10
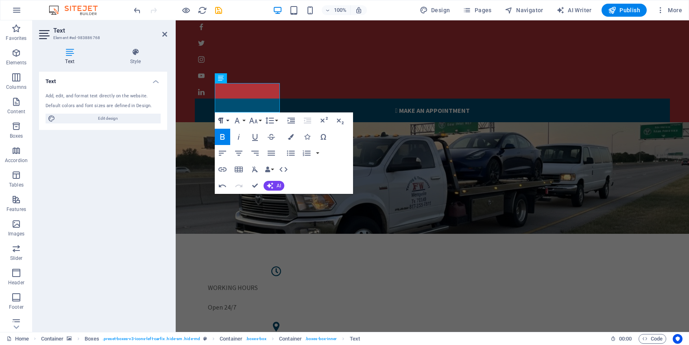
click at [225, 120] on icon "button" at bounding box center [221, 121] width 10 height 10
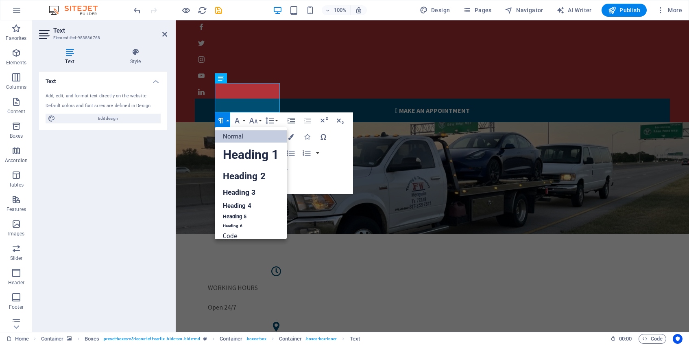
scroll to position [7, 0]
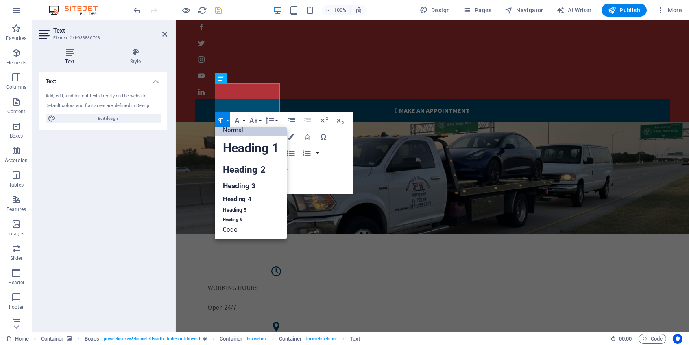
click at [225, 120] on icon "button" at bounding box center [221, 121] width 10 height 10
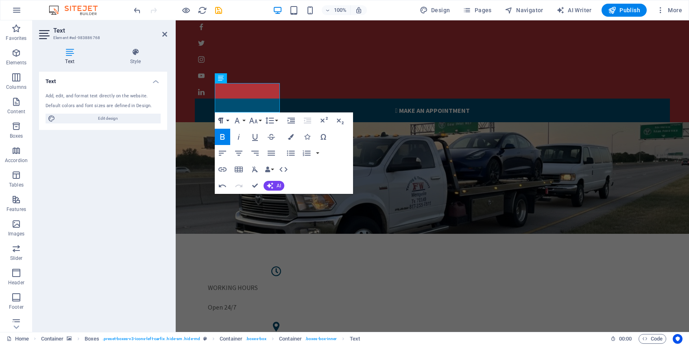
click at [223, 121] on icon "button" at bounding box center [221, 121] width 10 height 10
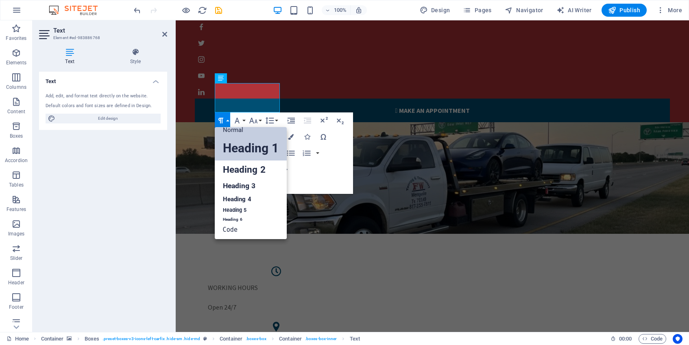
click at [236, 148] on link "Heading 1" at bounding box center [251, 148] width 72 height 24
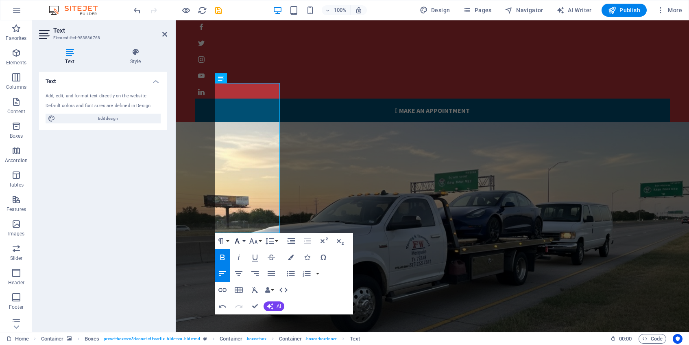
click at [241, 243] on icon "button" at bounding box center [237, 241] width 10 height 10
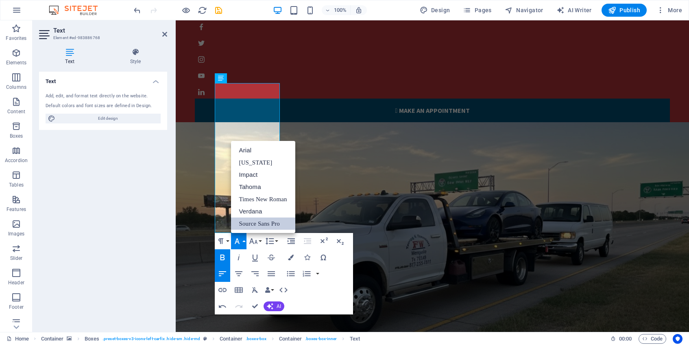
scroll to position [0, 0]
click at [247, 176] on link "Impact" at bounding box center [263, 174] width 64 height 12
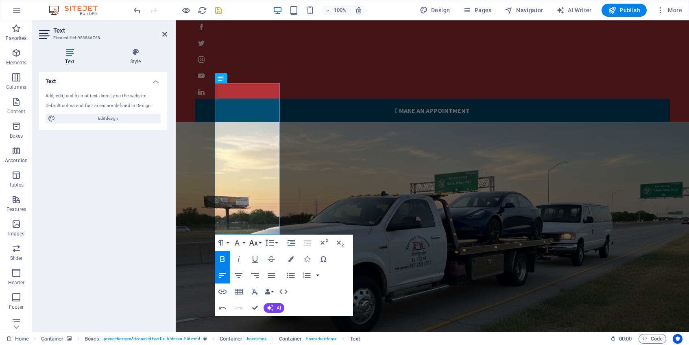
click at [251, 245] on icon "button" at bounding box center [254, 243] width 10 height 10
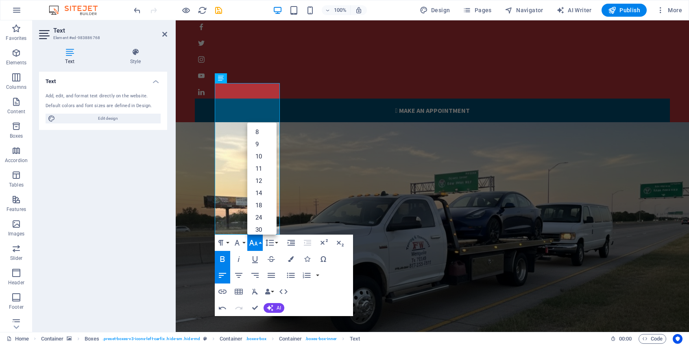
click at [251, 245] on icon "button" at bounding box center [254, 243] width 10 height 10
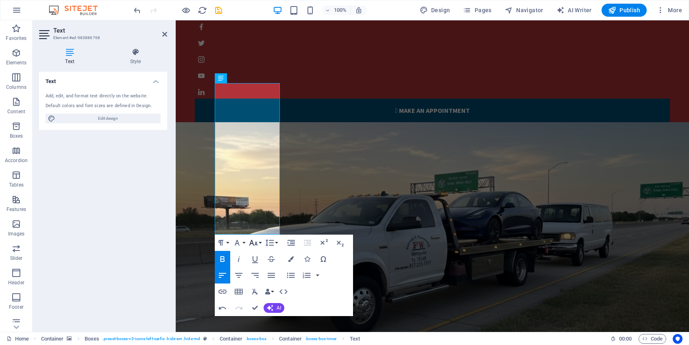
click at [251, 245] on icon "button" at bounding box center [254, 243] width 10 height 10
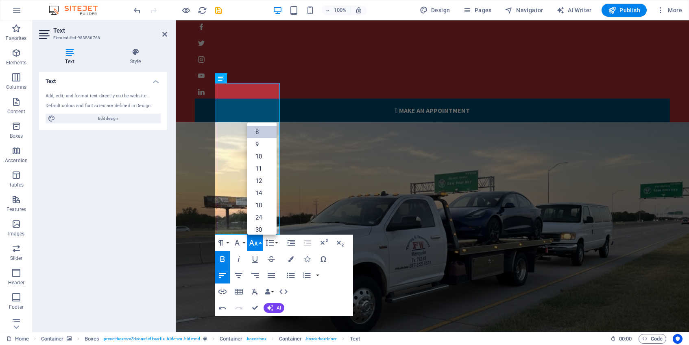
click at [258, 134] on link "8" at bounding box center [261, 132] width 29 height 12
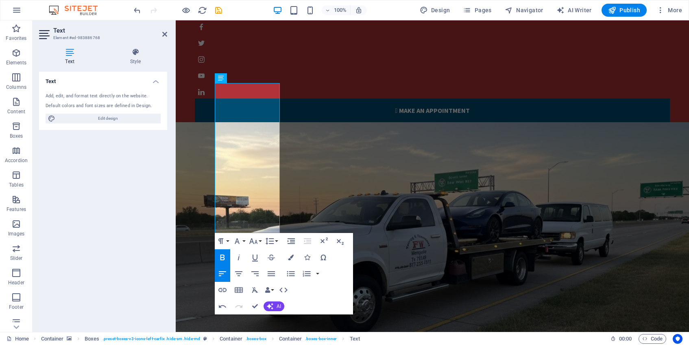
click at [222, 254] on icon "button" at bounding box center [223, 257] width 10 height 10
click at [222, 239] on icon "button" at bounding box center [220, 241] width 5 height 6
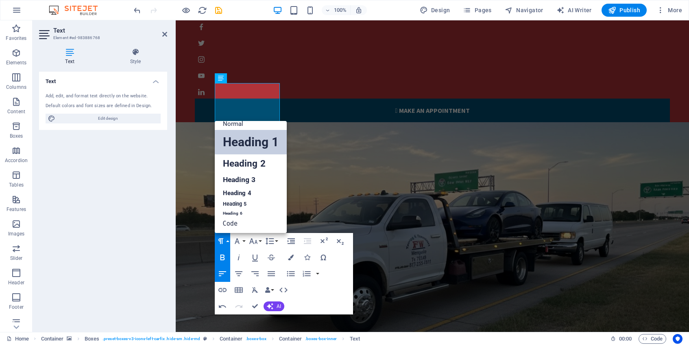
scroll to position [7, 0]
click at [235, 183] on link "Heading 3" at bounding box center [251, 179] width 72 height 14
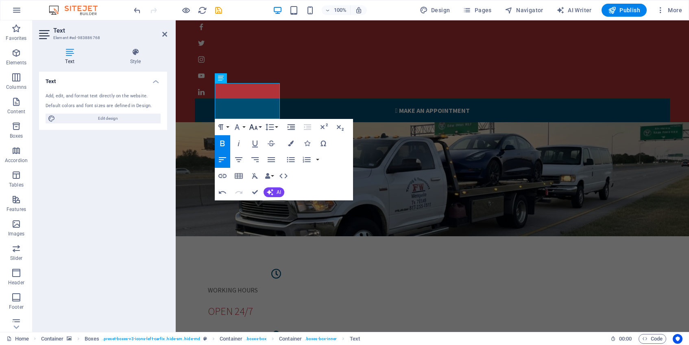
click at [254, 128] on icon "button" at bounding box center [254, 127] width 10 height 10
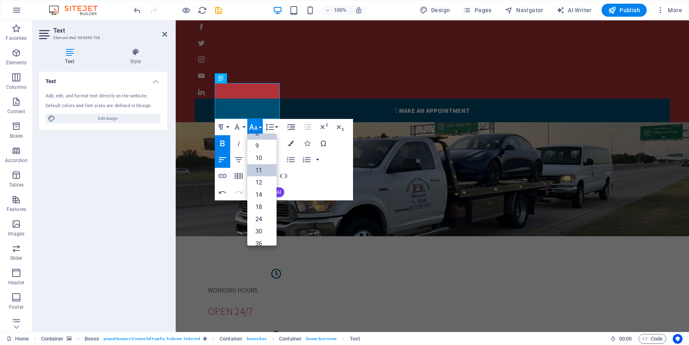
click at [264, 173] on link "11" at bounding box center [261, 170] width 29 height 12
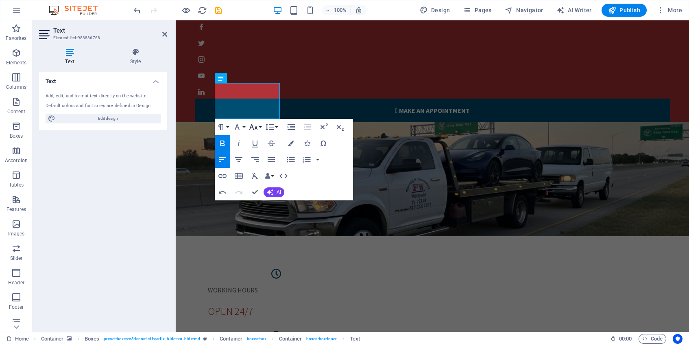
click at [253, 127] on icon "button" at bounding box center [253, 127] width 9 height 6
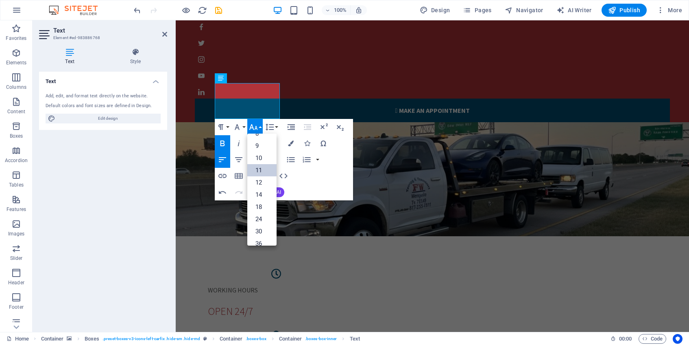
scroll to position [46, 0]
click at [264, 186] on link "24" at bounding box center [261, 182] width 29 height 12
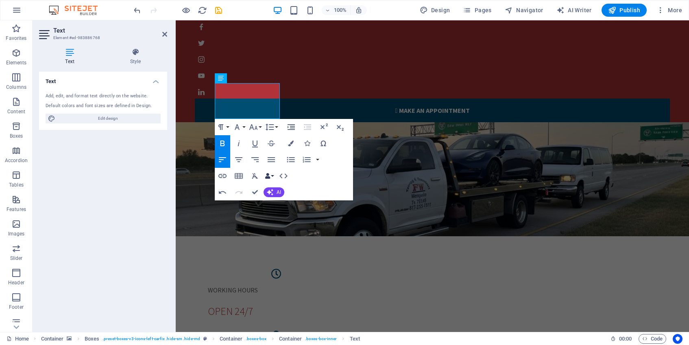
click at [273, 177] on button "Data Bindings" at bounding box center [269, 176] width 11 height 16
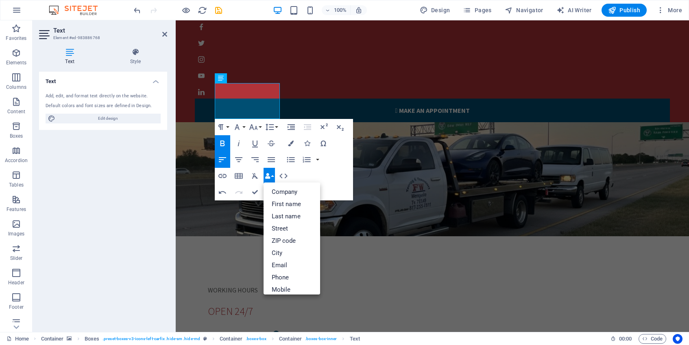
click at [273, 177] on button "Data Bindings" at bounding box center [269, 176] width 11 height 16
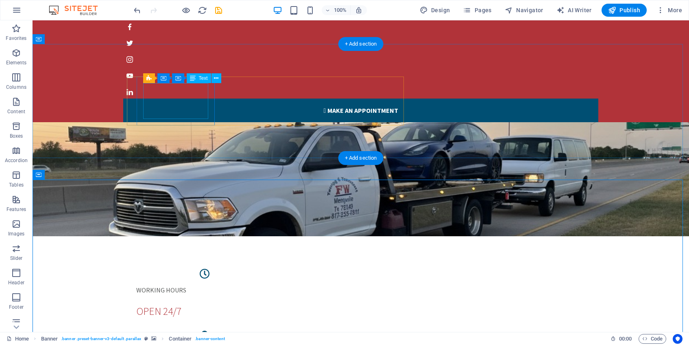
click at [179, 285] on div "WORKING HOURS Open 24/7" at bounding box center [204, 301] width 137 height 33
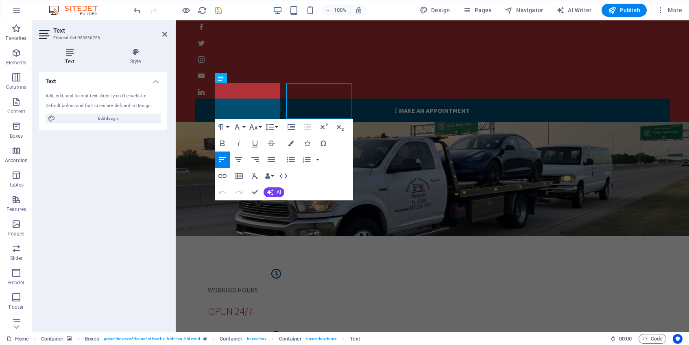
drag, startPoint x: 322, startPoint y: 90, endPoint x: 179, endPoint y: 92, distance: 143.2
click at [179, 122] on figure at bounding box center [432, 179] width 513 height 114
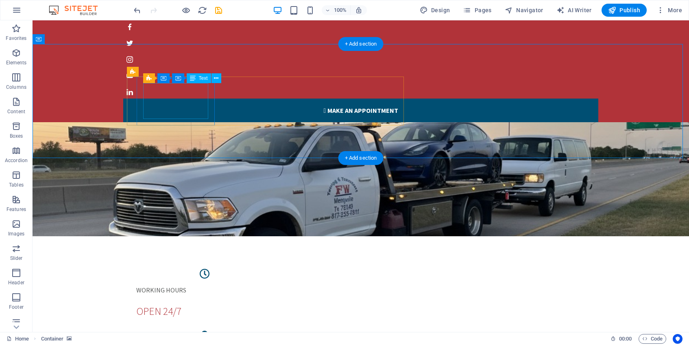
click at [183, 285] on div "WORKING HOURS Open 24/7" at bounding box center [204, 301] width 137 height 33
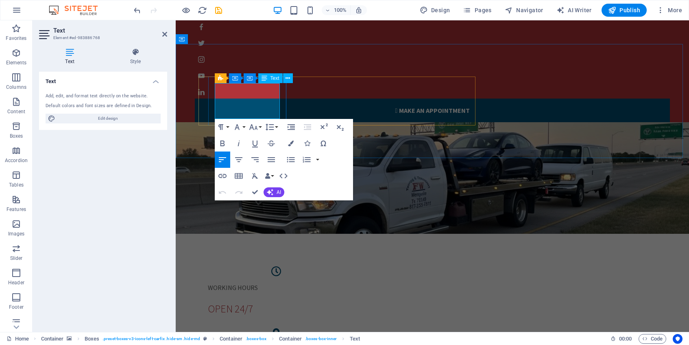
click at [236, 282] on div "WORKING HOURS Open 24/7" at bounding box center [276, 298] width 137 height 33
click at [237, 282] on div "WORKING HOURS Open 24/7" at bounding box center [276, 298] width 137 height 33
click at [244, 282] on div "WORKING HOURS Open 24/7" at bounding box center [276, 298] width 137 height 33
drag, startPoint x: 244, startPoint y: 91, endPoint x: 246, endPoint y: 98, distance: 7.2
click at [245, 282] on div "WORKING HOURS Open 24/7" at bounding box center [276, 298] width 137 height 33
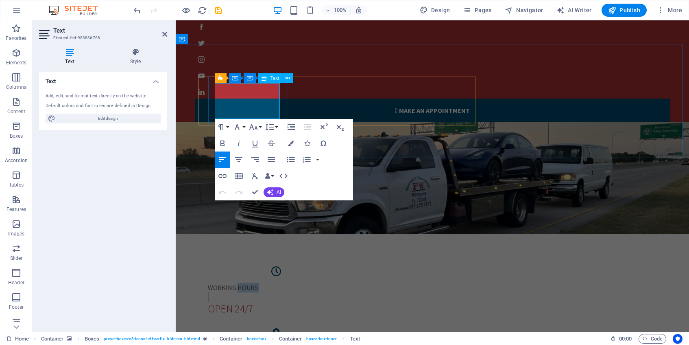
click at [246, 282] on div "WORKING HOURS Open 24/7" at bounding box center [276, 298] width 137 height 33
drag, startPoint x: 266, startPoint y: 87, endPoint x: 214, endPoint y: 90, distance: 52.2
click at [214, 276] on div "WORKING HOURS Open 24/7" at bounding box center [276, 300] width 150 height 49
click at [127, 55] on icon at bounding box center [135, 52] width 63 height 8
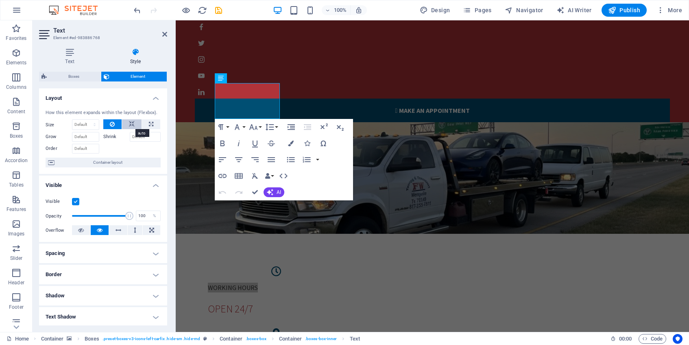
click at [132, 124] on icon at bounding box center [132, 124] width 6 height 10
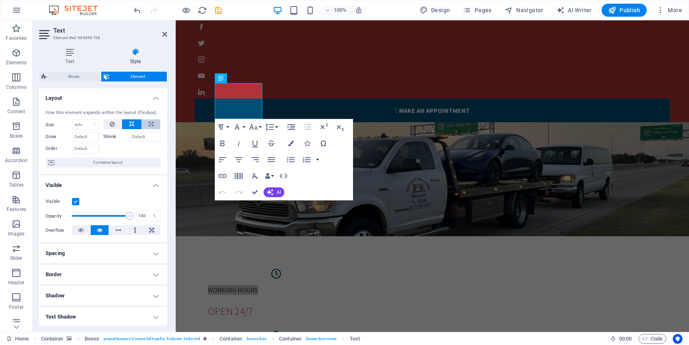
click at [149, 124] on icon at bounding box center [151, 124] width 4 height 10
type input "100"
select select "%"
drag, startPoint x: 77, startPoint y: 201, endPoint x: 81, endPoint y: 201, distance: 4.5
click at [77, 201] on label at bounding box center [75, 201] width 7 height 7
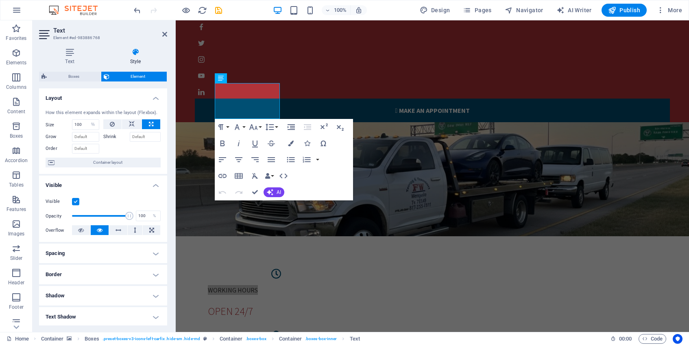
click at [0, 0] on input "Visible" at bounding box center [0, 0] width 0 height 0
click at [81, 201] on div "Visible" at bounding box center [103, 201] width 115 height 10
click at [79, 201] on label at bounding box center [75, 201] width 7 height 7
click at [0, 0] on input "Visible" at bounding box center [0, 0] width 0 height 0
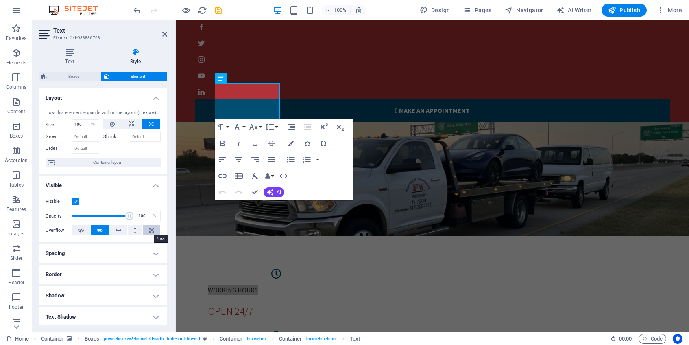
click at [149, 228] on icon at bounding box center [151, 230] width 5 height 10
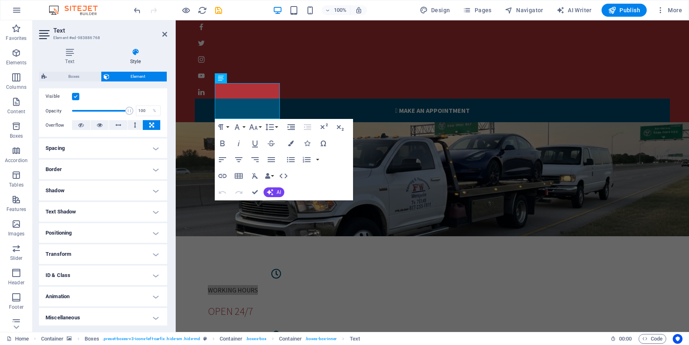
scroll to position [107, 0]
click at [73, 171] on h4 "Border" at bounding box center [103, 167] width 128 height 20
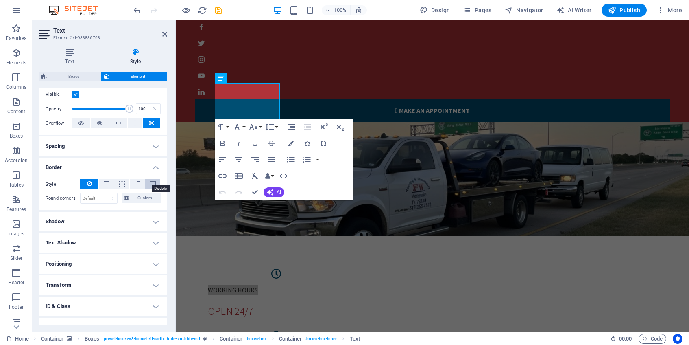
click at [151, 183] on span at bounding box center [153, 184] width 6 height 6
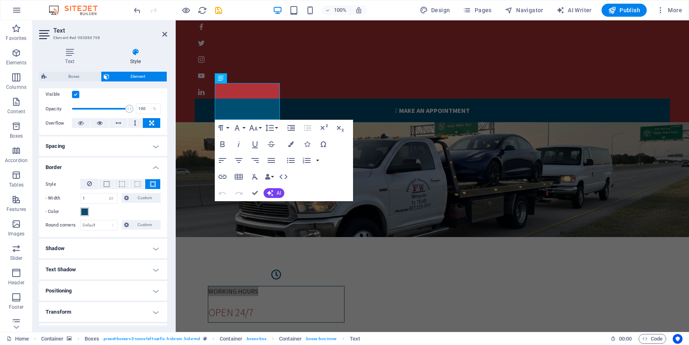
click at [84, 214] on span at bounding box center [84, 211] width 7 height 7
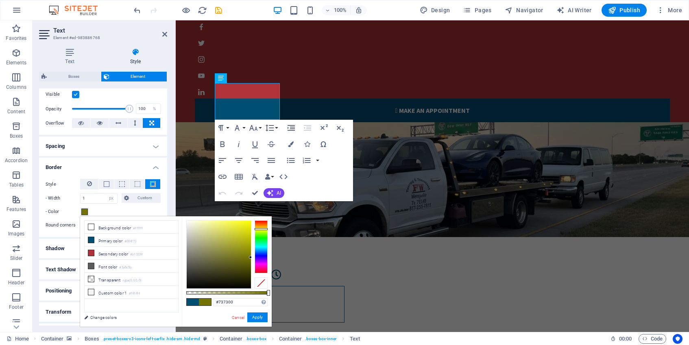
click at [261, 229] on div at bounding box center [261, 246] width 13 height 53
click at [247, 227] on div at bounding box center [219, 255] width 64 height 68
type input "#ffff00"
drag, startPoint x: 247, startPoint y: 227, endPoint x: 277, endPoint y: 178, distance: 57.4
click at [277, 178] on body "FW Towing & Transportation Inc. Home Favorites Elements Columns Content Boxes A…" at bounding box center [344, 172] width 689 height 345
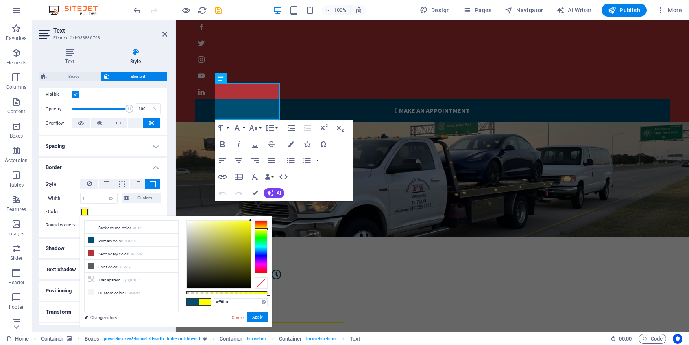
click at [287, 85] on div "H2 Banner Banner Container Container Boxes Container Container Boxes Boxes Cont…" at bounding box center [432, 175] width 513 height 311
click at [260, 321] on div "Cancel Apply" at bounding box center [249, 317] width 37 height 10
click at [257, 316] on button "Apply" at bounding box center [257, 317] width 20 height 10
select select "rem"
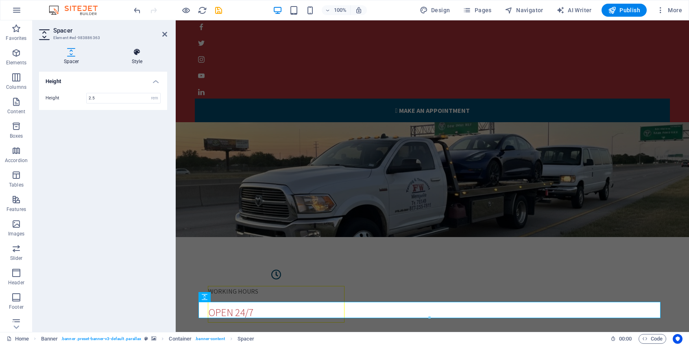
click at [139, 53] on icon at bounding box center [137, 52] width 60 height 8
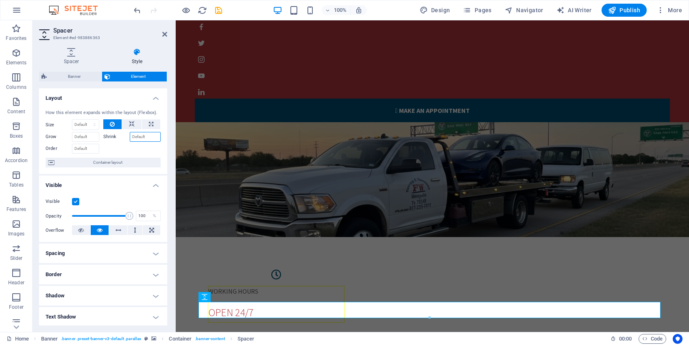
click at [138, 136] on input "Shrink" at bounding box center [145, 137] width 31 height 10
click at [132, 126] on icon at bounding box center [132, 124] width 6 height 10
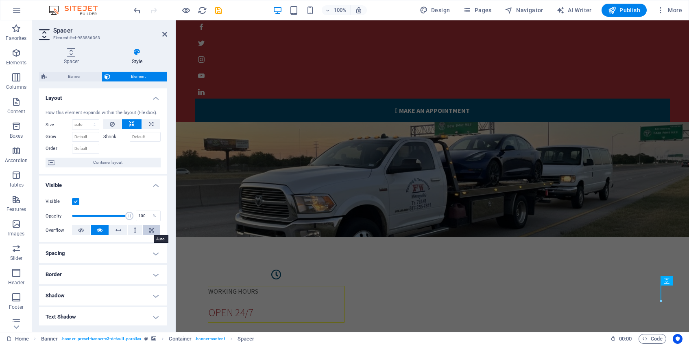
click at [144, 226] on button at bounding box center [151, 230] width 17 height 10
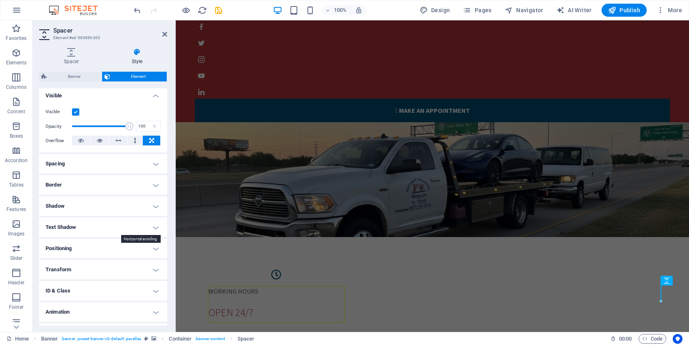
scroll to position [91, 0]
click at [139, 209] on h4 "Shadow" at bounding box center [103, 205] width 128 height 20
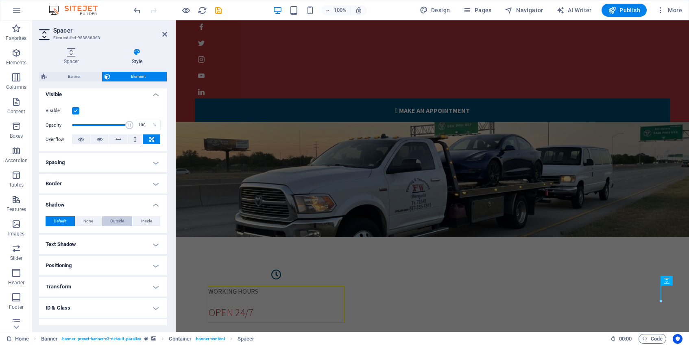
click at [127, 219] on button "Outside" at bounding box center [117, 221] width 31 height 10
type input "2"
type input "4"
click at [79, 234] on span at bounding box center [76, 234] width 7 height 7
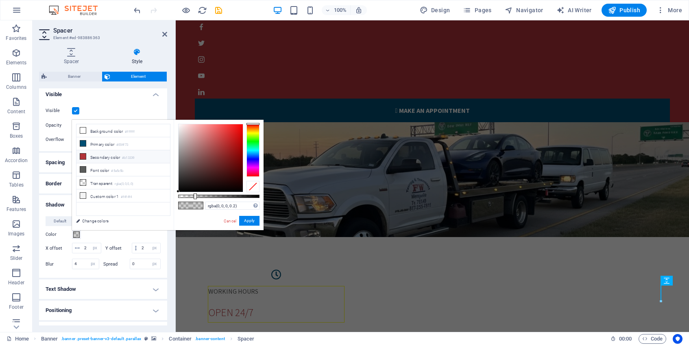
click at [84, 156] on icon at bounding box center [83, 156] width 6 height 6
click at [256, 134] on div at bounding box center [253, 150] width 13 height 53
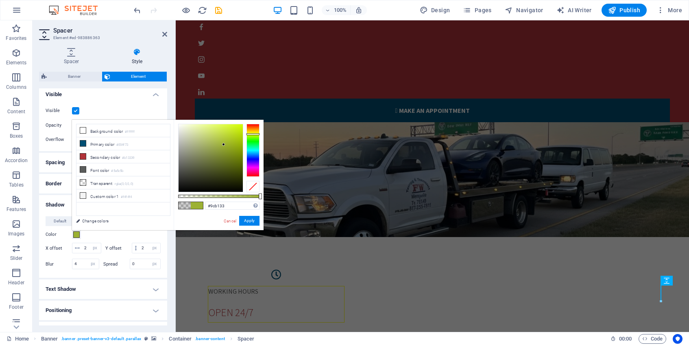
type input "#cbf302"
click at [242, 127] on div at bounding box center [211, 158] width 64 height 68
click at [253, 220] on button "Apply" at bounding box center [249, 221] width 20 height 10
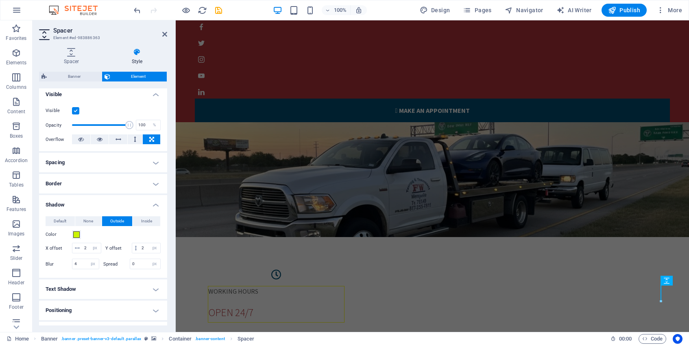
click at [101, 293] on h4 "Text Shadow" at bounding box center [103, 289] width 128 height 20
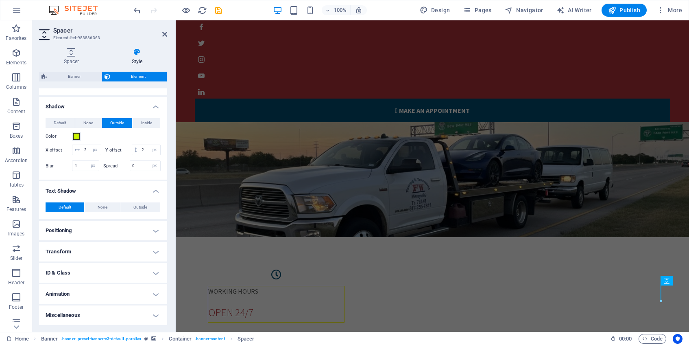
scroll to position [199, 0]
click at [136, 210] on span "Outside" at bounding box center [140, 207] width 14 height 10
type input "2"
type input "4"
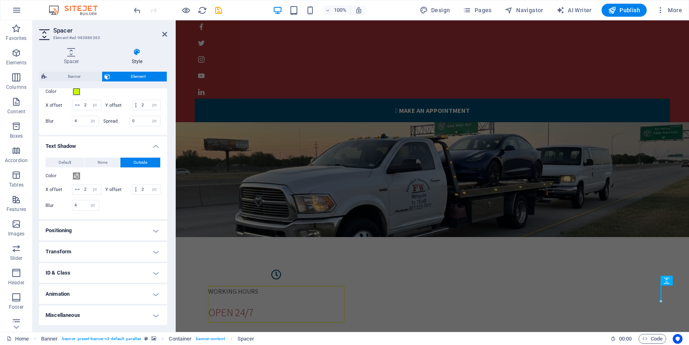
scroll to position [254, 0]
click at [88, 229] on h4 "Positioning" at bounding box center [103, 231] width 128 height 20
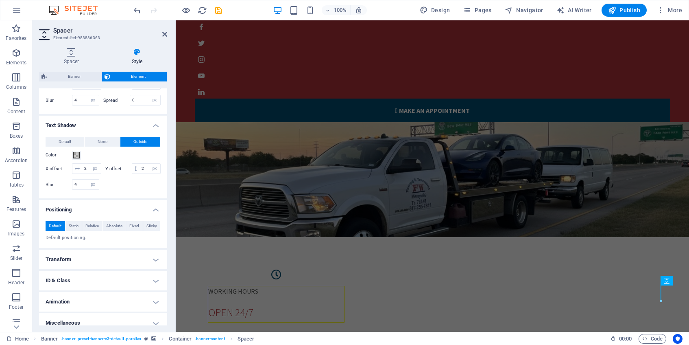
scroll to position [282, 0]
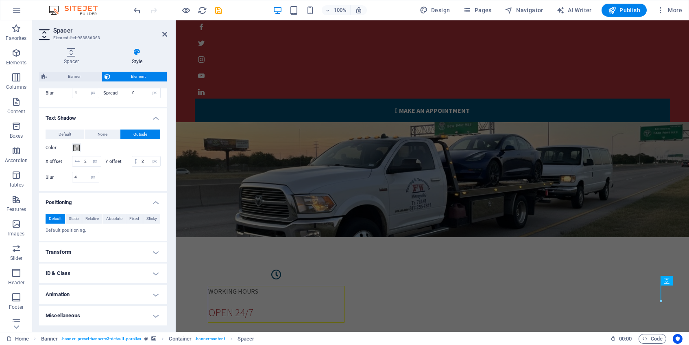
click at [74, 294] on h4 "Animation" at bounding box center [103, 294] width 128 height 20
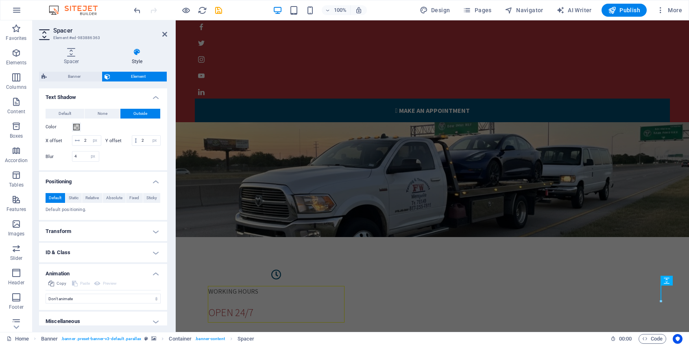
scroll to position [309, 0]
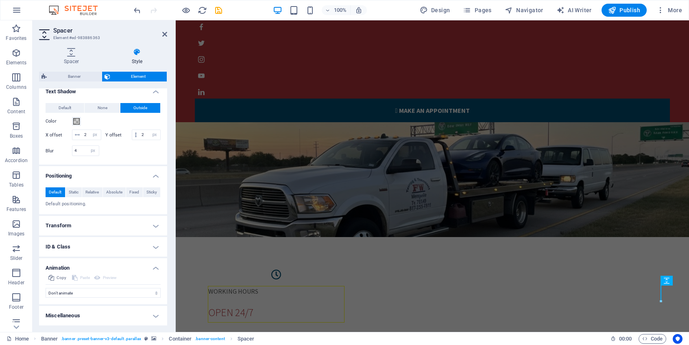
click at [76, 300] on div "Copy Paste Preview Don't animate Show / Hide Slide up/down Zoom in/out Slide le…" at bounding box center [103, 288] width 128 height 31
click at [155, 291] on select "Don't animate Show / Hide Slide up/down Zoom in/out Slide left to right Slide r…" at bounding box center [103, 293] width 115 height 10
select select "move-bottom-to-top"
click at [46, 288] on select "Don't animate Show / Hide Slide up/down Zoom in/out Slide left to right Slide r…" at bounding box center [103, 293] width 115 height 10
select select "scroll"
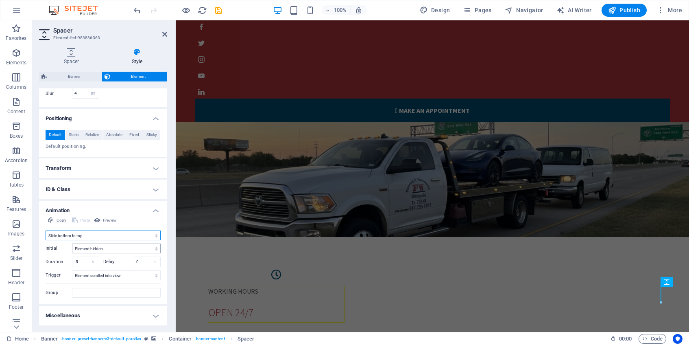
scroll to position [366, 0]
click at [150, 317] on h4 "Miscellaneous" at bounding box center [103, 316] width 128 height 20
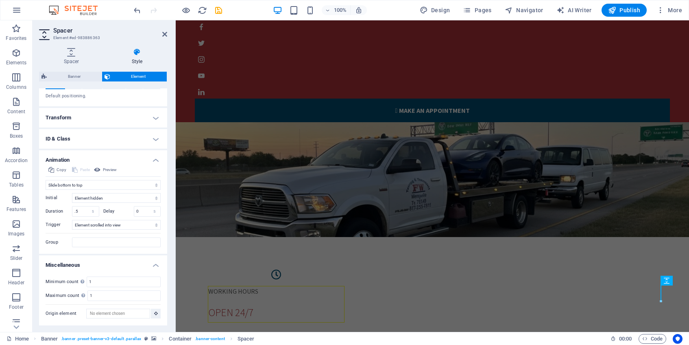
scroll to position [417, 0]
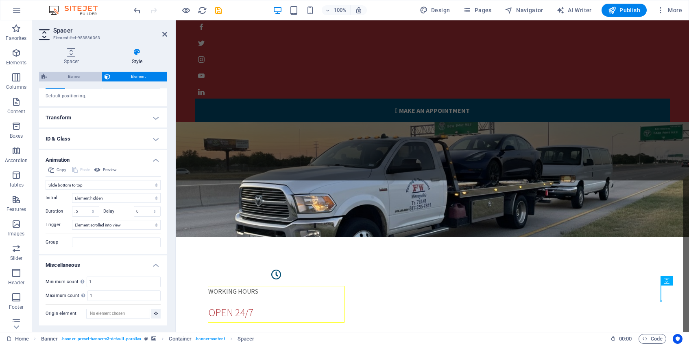
click at [77, 79] on span "Banner" at bounding box center [74, 77] width 50 height 10
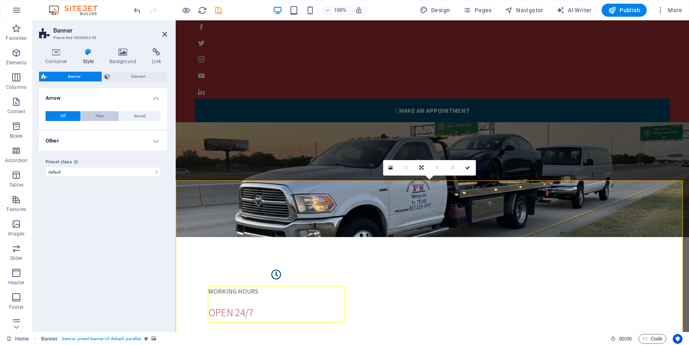
click at [105, 112] on button "Plain" at bounding box center [100, 116] width 38 height 10
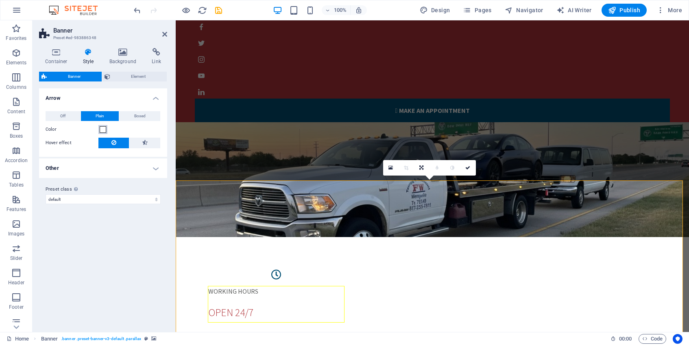
click at [106, 129] on span at bounding box center [103, 129] width 7 height 7
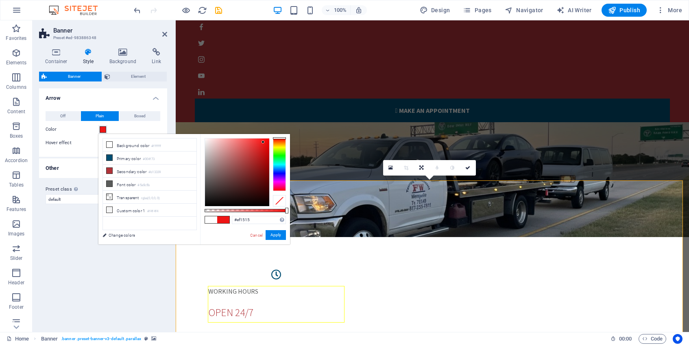
click at [263, 142] on div at bounding box center [237, 172] width 64 height 68
type input "#f11515"
click at [281, 234] on button "Apply" at bounding box center [276, 235] width 20 height 10
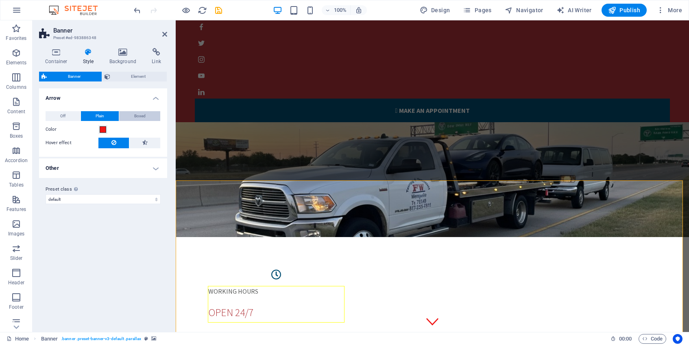
click at [134, 118] on button "Boxed" at bounding box center [139, 116] width 41 height 10
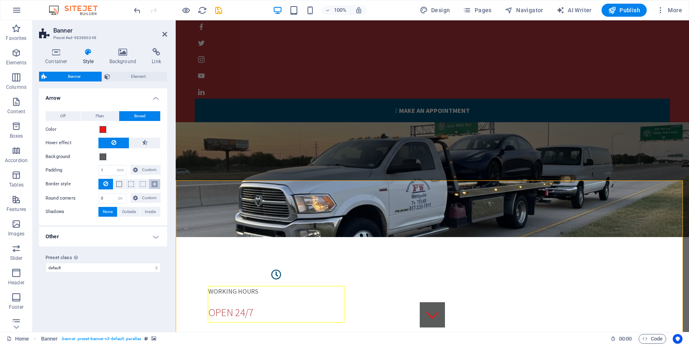
click at [155, 182] on span at bounding box center [155, 184] width 6 height 6
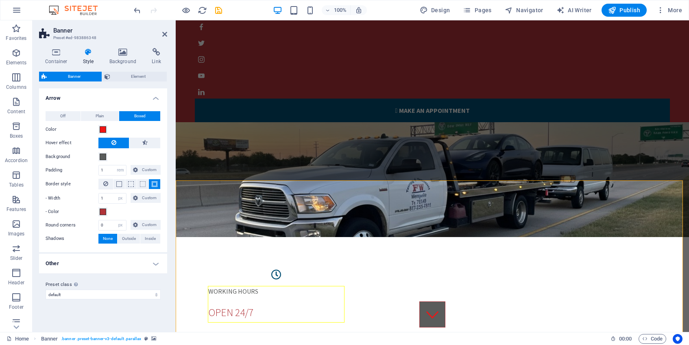
click at [113, 306] on div "Variants Default Arrow Off Plain Boxed Color Hover effect Background Padding 1 …" at bounding box center [103, 206] width 128 height 237
click at [120, 55] on icon at bounding box center [122, 52] width 39 height 8
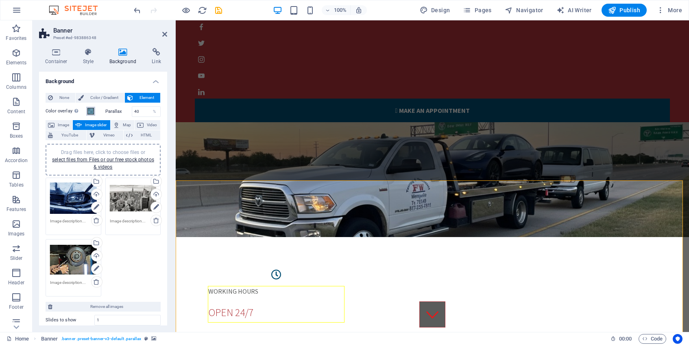
click at [93, 111] on span at bounding box center [90, 111] width 7 height 7
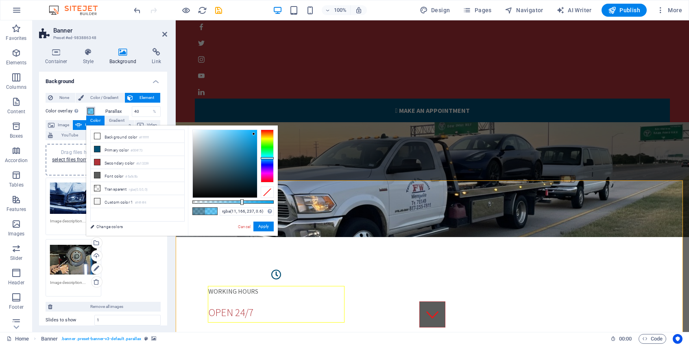
click at [254, 134] on div at bounding box center [225, 164] width 64 height 68
type input "rgba(1, 157, 228, 0.6)"
click at [256, 136] on div at bounding box center [256, 136] width 3 height 3
click at [266, 225] on button "Apply" at bounding box center [263, 226] width 20 height 10
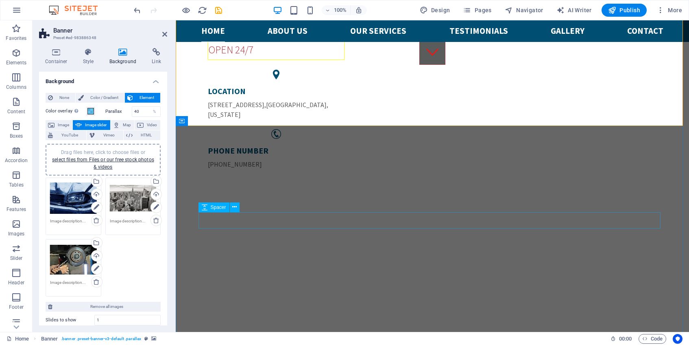
scroll to position [270, 0]
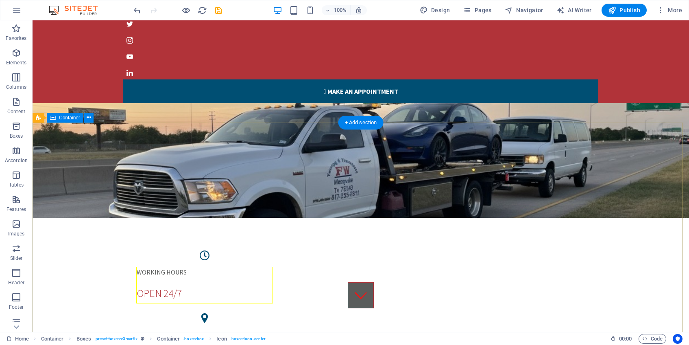
scroll to position [0, 0]
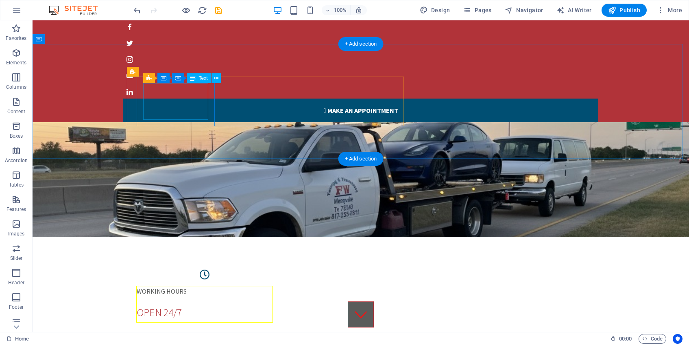
click at [176, 286] on div "WORKING HOURS Open 24/7" at bounding box center [204, 304] width 137 height 37
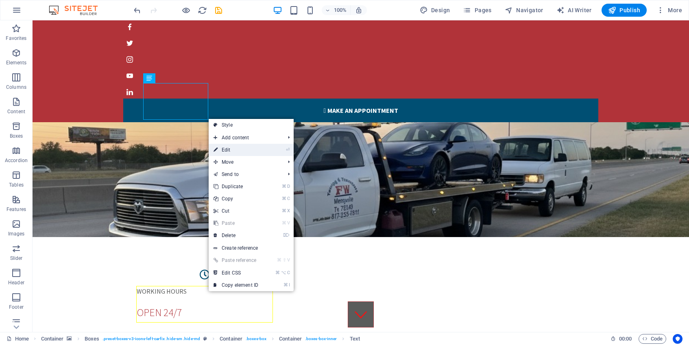
click at [237, 148] on link "⏎ Edit" at bounding box center [236, 150] width 55 height 12
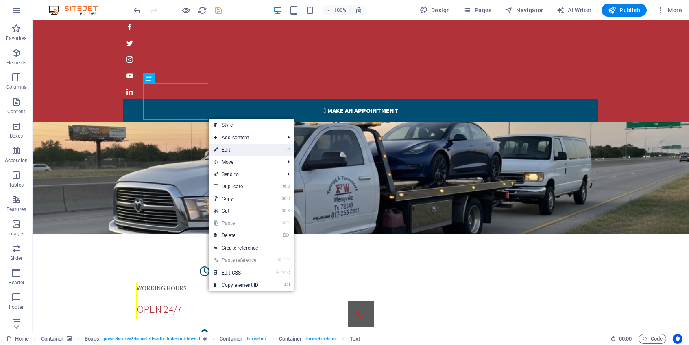
select select "%"
select select "px"
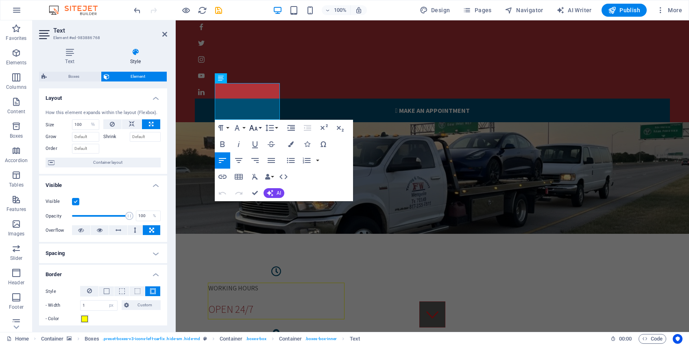
click at [249, 131] on icon "button" at bounding box center [254, 128] width 10 height 10
click at [268, 239] on link "30" at bounding box center [261, 241] width 29 height 12
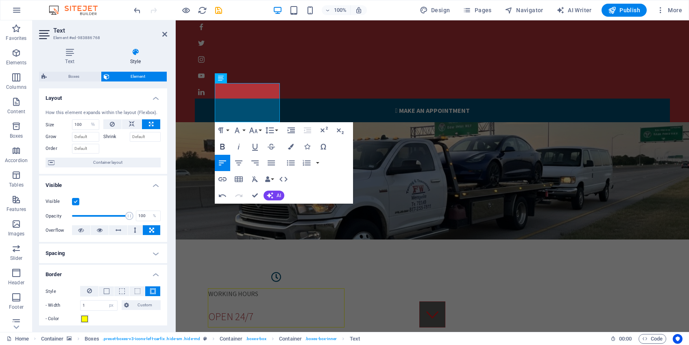
click at [225, 148] on icon "button" at bounding box center [223, 147] width 10 height 10
click at [225, 143] on icon "button" at bounding box center [223, 147] width 10 height 10
click at [253, 130] on icon "button" at bounding box center [254, 130] width 10 height 10
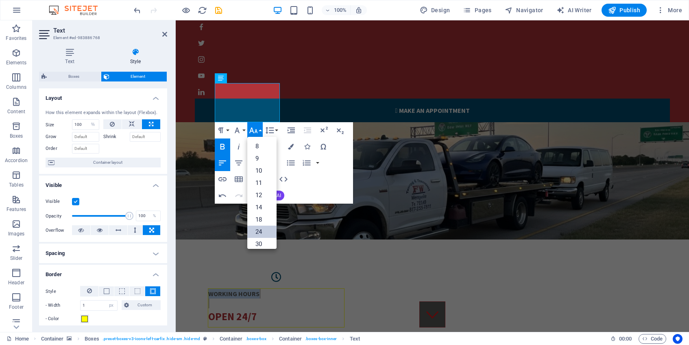
click at [263, 230] on link "24" at bounding box center [261, 231] width 29 height 12
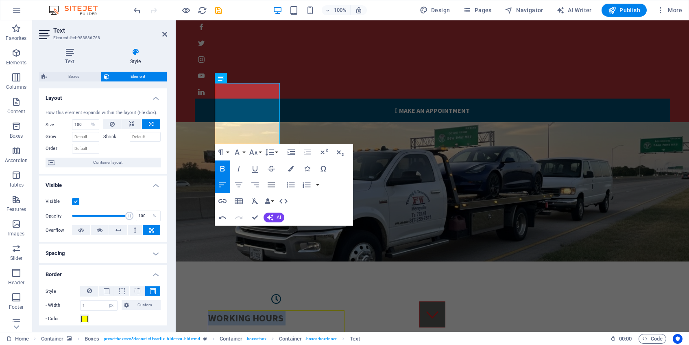
click at [269, 181] on icon "button" at bounding box center [271, 185] width 10 height 10
click at [242, 153] on button "Font Family" at bounding box center [238, 152] width 15 height 16
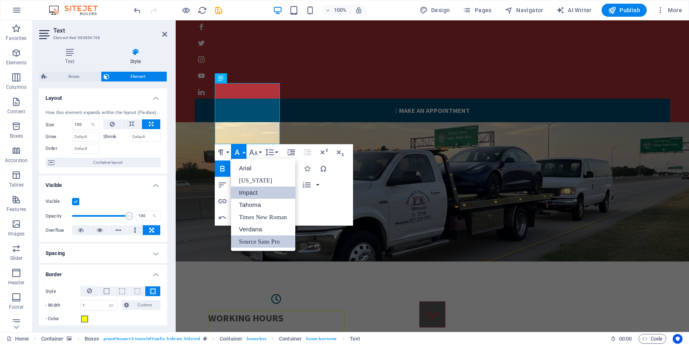
click at [252, 193] on link "Impact" at bounding box center [263, 192] width 64 height 12
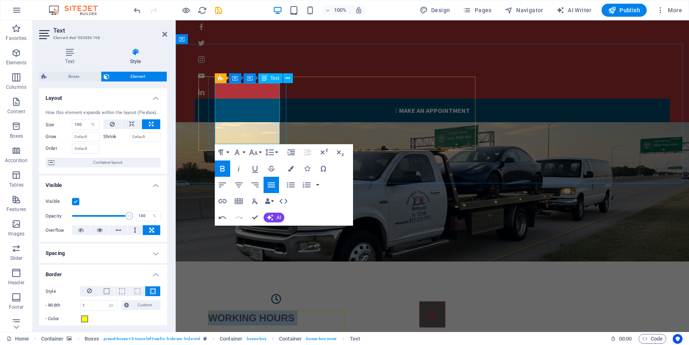
click at [240, 310] on div "WORKING HOURS" at bounding box center [276, 324] width 136 height 29
click at [247, 310] on div "WORKING HOURS" at bounding box center [276, 324] width 136 height 29
click at [255, 167] on icon "button" at bounding box center [255, 169] width 10 height 10
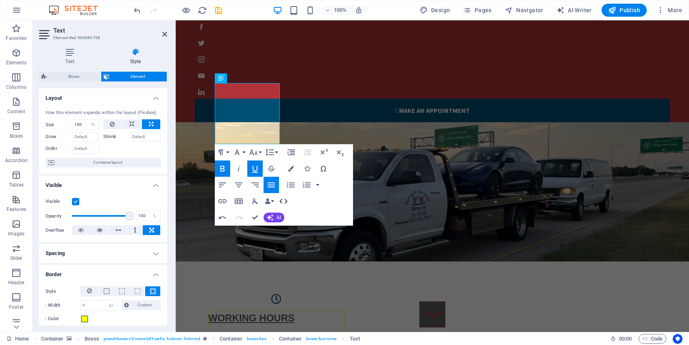
click at [285, 201] on icon "button" at bounding box center [284, 201] width 10 height 10
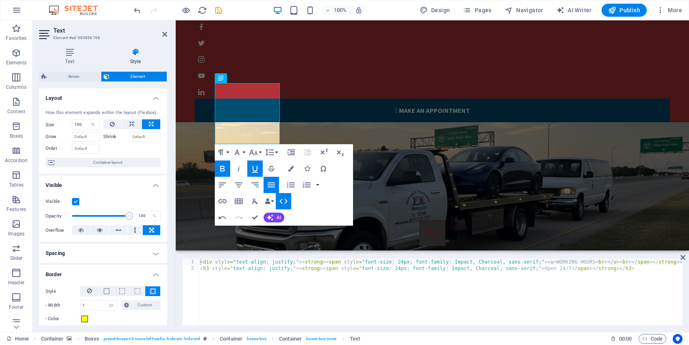
click at [285, 201] on icon "button" at bounding box center [284, 201] width 10 height 10
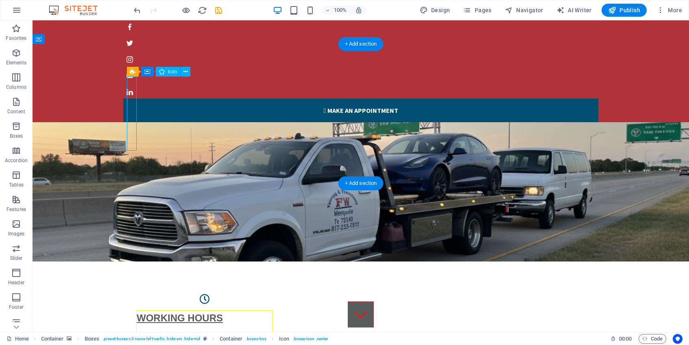
drag, startPoint x: 133, startPoint y: 112, endPoint x: 144, endPoint y: 103, distance: 15.0
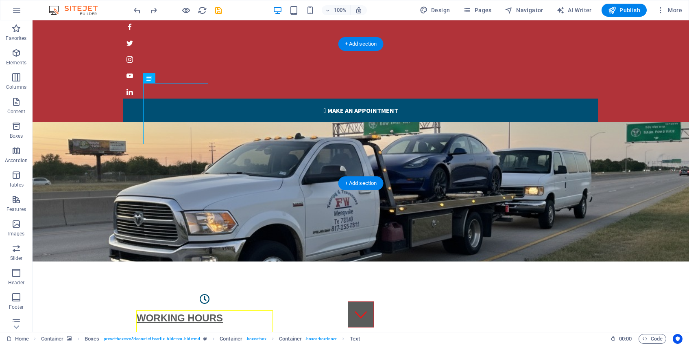
drag, startPoint x: 174, startPoint y: 106, endPoint x: 148, endPoint y: 81, distance: 36.5
click at [148, 303] on div "WORKING HOURS Open 24/7" at bounding box center [205, 332] width 150 height 59
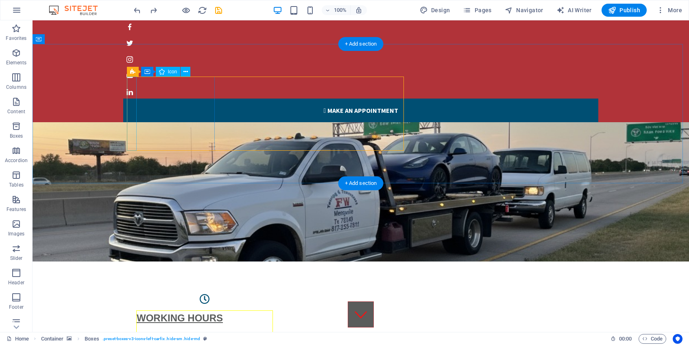
click at [132, 294] on figure at bounding box center [205, 299] width 150 height 10
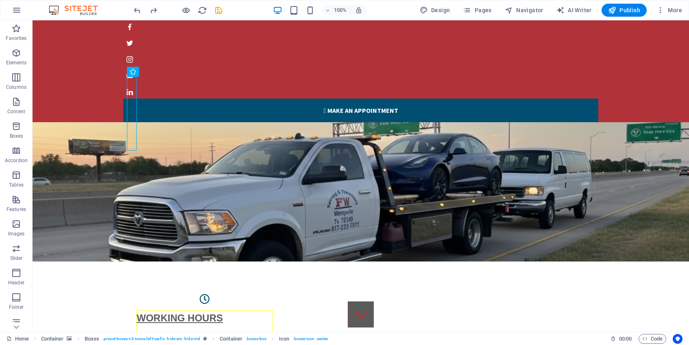
click at [135, 294] on figure at bounding box center [205, 299] width 150 height 10
select select "xMidYMid"
select select "px"
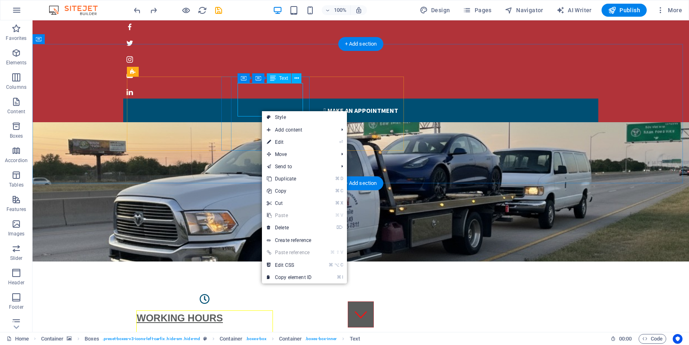
drag, startPoint x: 261, startPoint y: 110, endPoint x: 249, endPoint y: 93, distance: 21.6
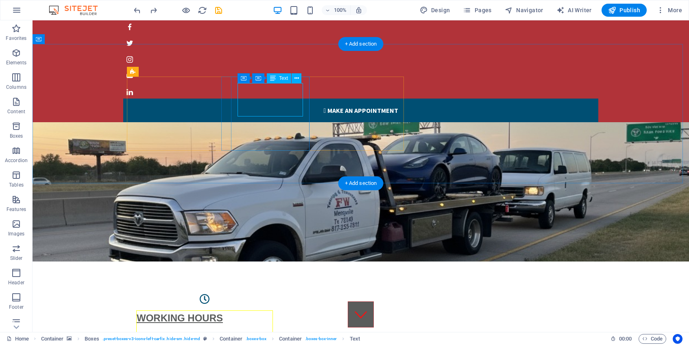
click at [136, 310] on div "WORKING HOURS Open 24/7" at bounding box center [204, 333] width 137 height 46
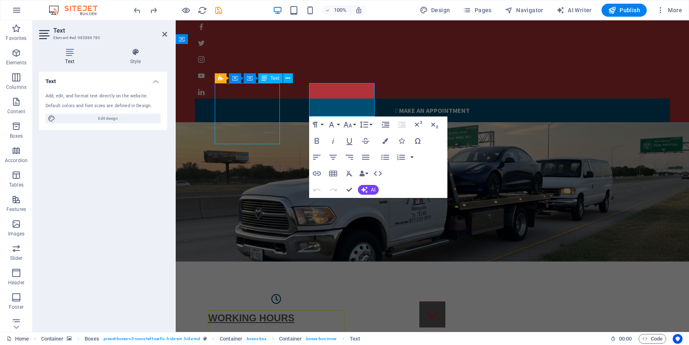
click at [248, 310] on div "WORKING HOURS Open 24/7" at bounding box center [276, 333] width 137 height 46
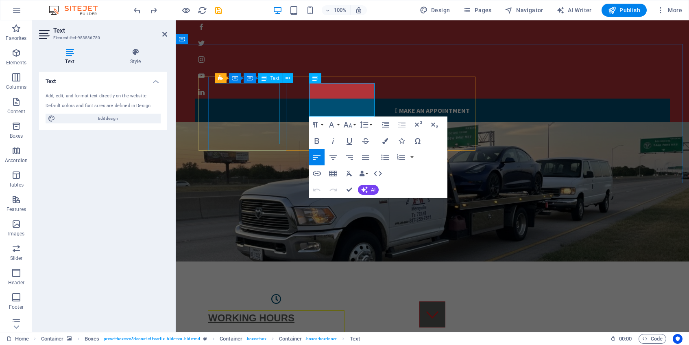
click at [248, 310] on div "WORKING HOURS Open 24/7" at bounding box center [276, 333] width 137 height 46
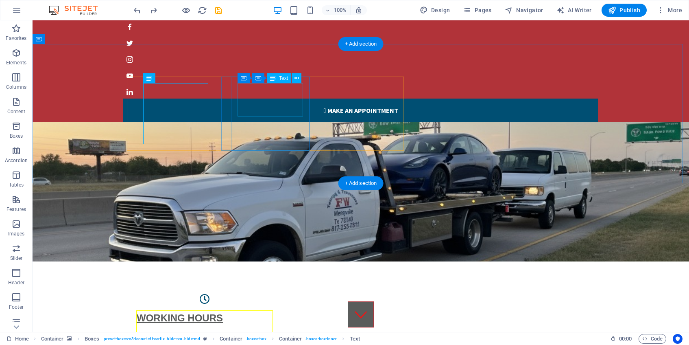
click at [136, 310] on div "WORKING HOURS Open 24/7" at bounding box center [204, 333] width 137 height 46
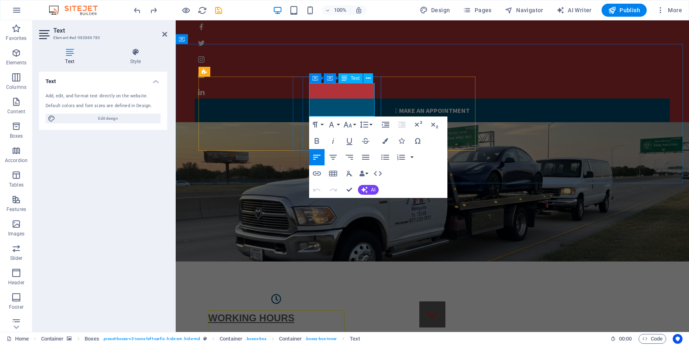
click at [336, 124] on button "Font Family" at bounding box center [332, 124] width 15 height 16
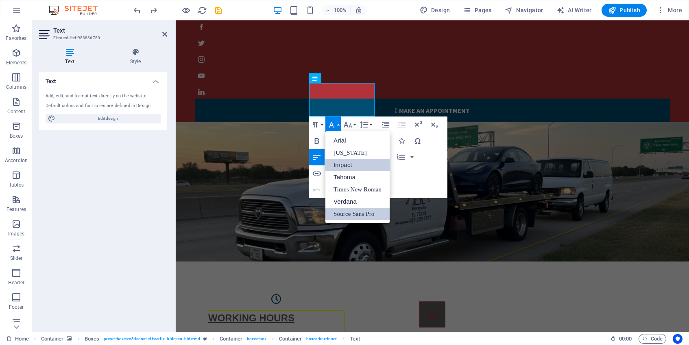
click at [336, 161] on link "Impact" at bounding box center [357, 165] width 64 height 12
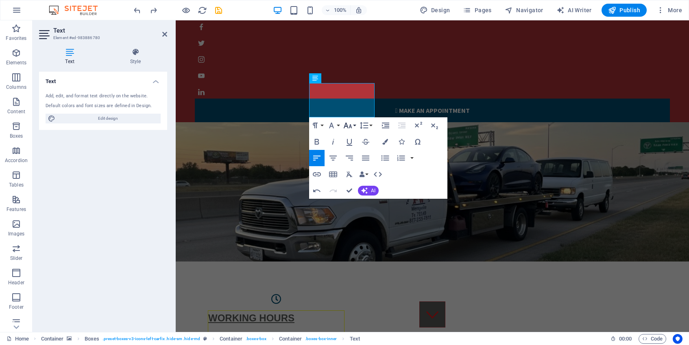
click at [349, 128] on icon "button" at bounding box center [348, 125] width 10 height 10
click at [351, 226] on link "24" at bounding box center [356, 227] width 29 height 12
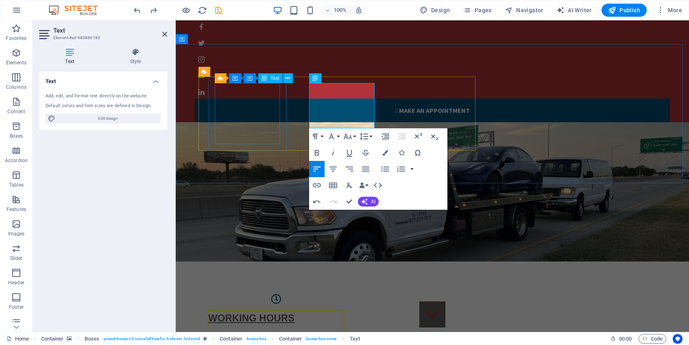
click at [245, 310] on div "WORKING HOURS Open 24/7" at bounding box center [276, 333] width 137 height 46
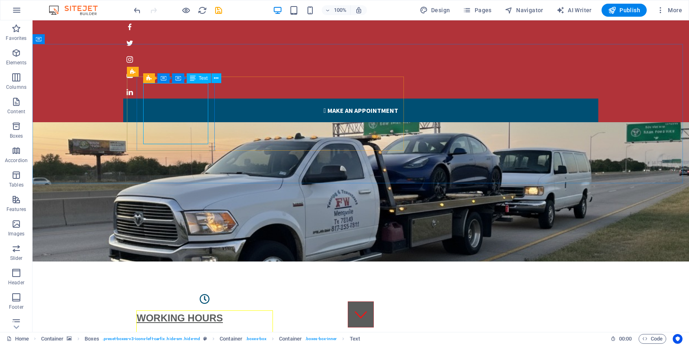
click at [192, 81] on icon at bounding box center [193, 78] width 6 height 10
click at [218, 79] on icon at bounding box center [216, 78] width 4 height 9
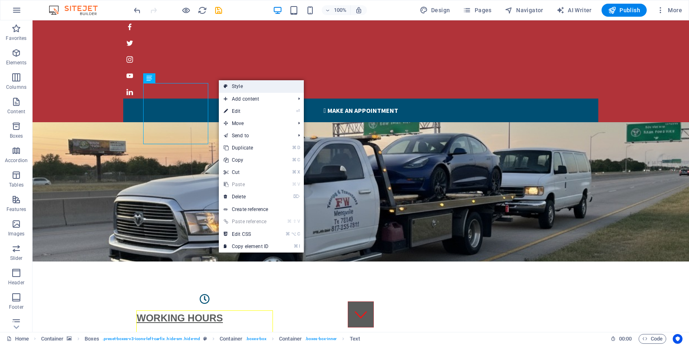
click at [255, 86] on link "Style" at bounding box center [261, 86] width 85 height 12
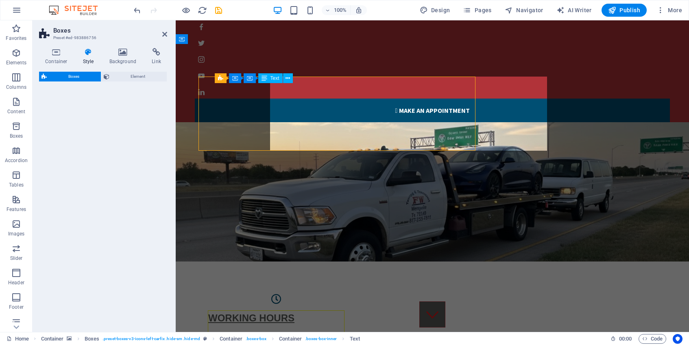
select select "rem"
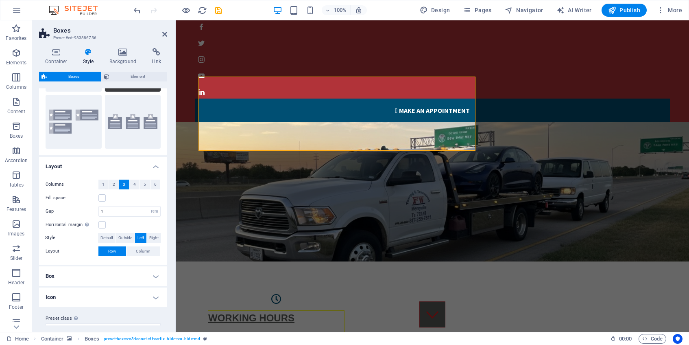
scroll to position [85, 0]
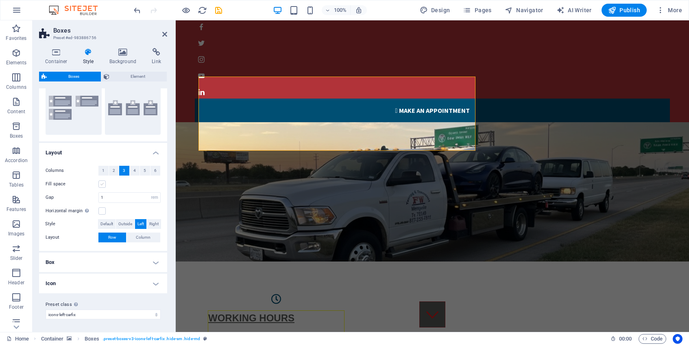
click at [99, 185] on label at bounding box center [101, 183] width 7 height 7
click at [0, 0] on input "Fill space" at bounding box center [0, 0] width 0 height 0
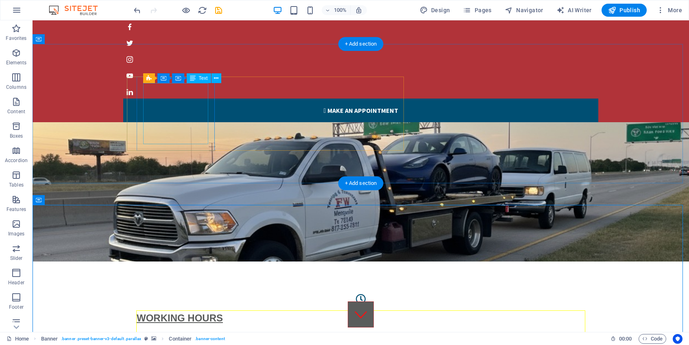
click at [175, 310] on div "WORKING HOURS Open 24/7" at bounding box center [360, 333] width 449 height 46
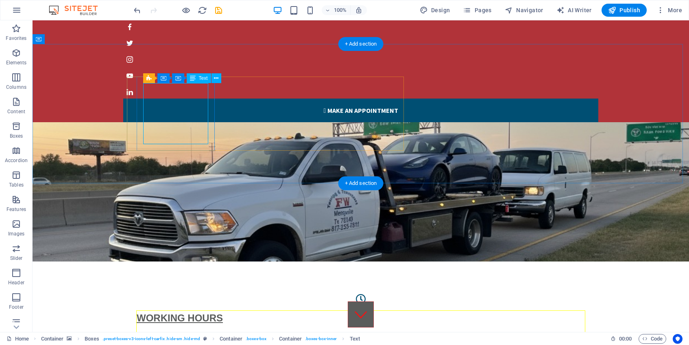
click at [166, 310] on div "WORKING HOURS Open 24/7" at bounding box center [360, 333] width 449 height 46
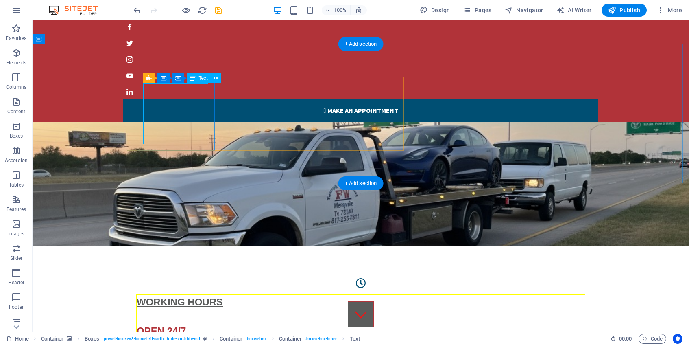
select select "%"
select select "px"
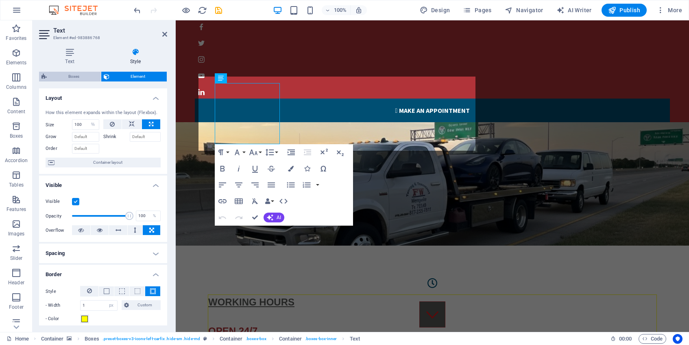
click at [85, 77] on span "Boxes" at bounding box center [73, 77] width 49 height 10
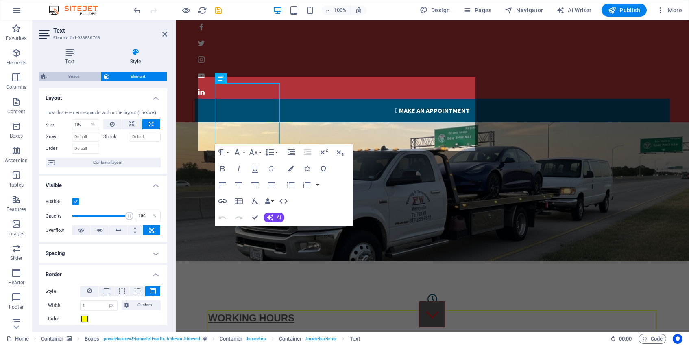
select select "rem"
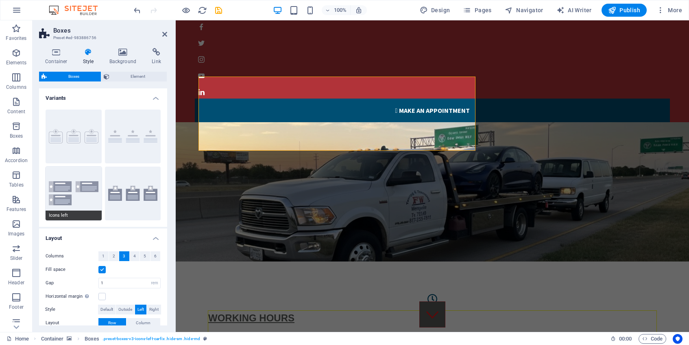
click at [66, 185] on button "Icons left" at bounding box center [74, 193] width 56 height 54
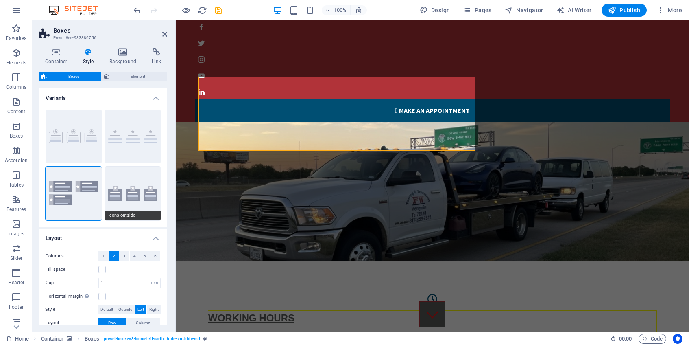
click at [114, 195] on button "Icons outside" at bounding box center [133, 193] width 56 height 54
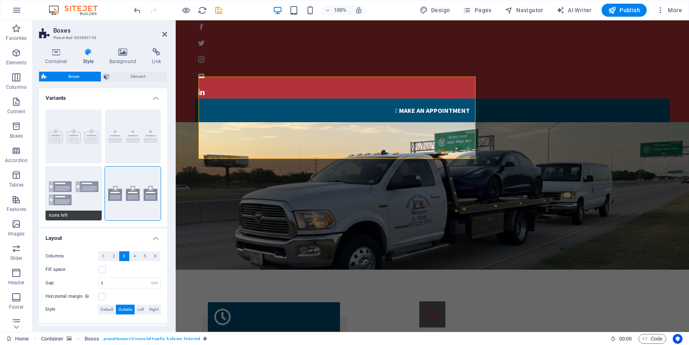
click at [79, 193] on button "Icons left" at bounding box center [74, 193] width 56 height 54
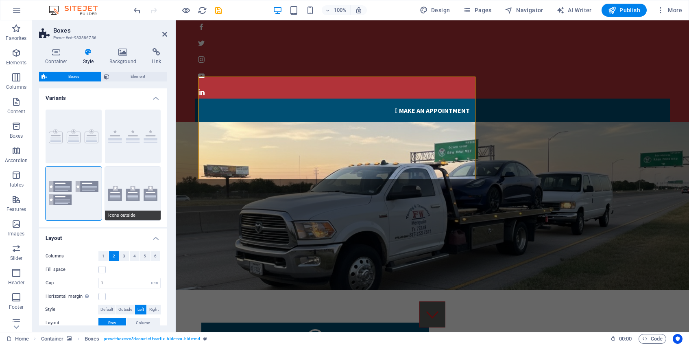
click at [141, 187] on button "Icons outside" at bounding box center [133, 193] width 56 height 54
type input "2"
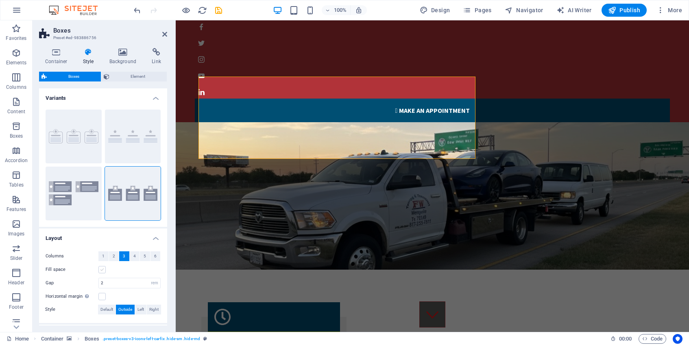
click at [101, 271] on label at bounding box center [101, 269] width 7 height 7
click at [0, 0] on input "Fill space" at bounding box center [0, 0] width 0 height 0
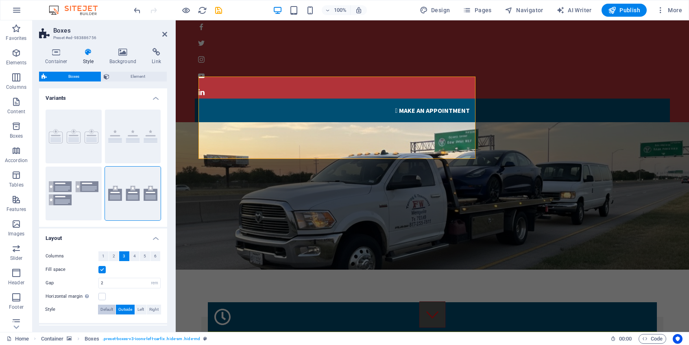
click at [107, 308] on span "Default" at bounding box center [106, 309] width 13 height 10
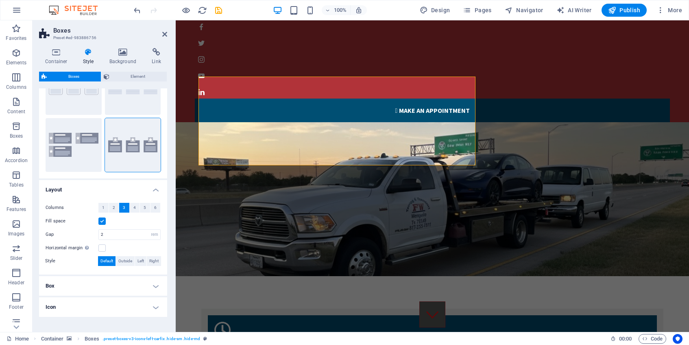
scroll to position [52, 0]
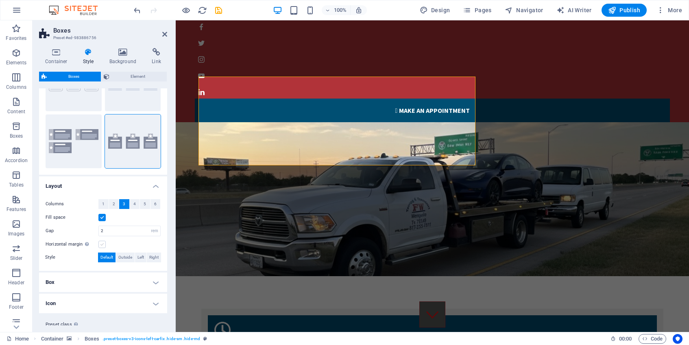
click at [103, 243] on label at bounding box center [101, 243] width 7 height 7
click at [0, 0] on input "Horizontal margin Only if the containers "Content width" is not set to "Default"" at bounding box center [0, 0] width 0 height 0
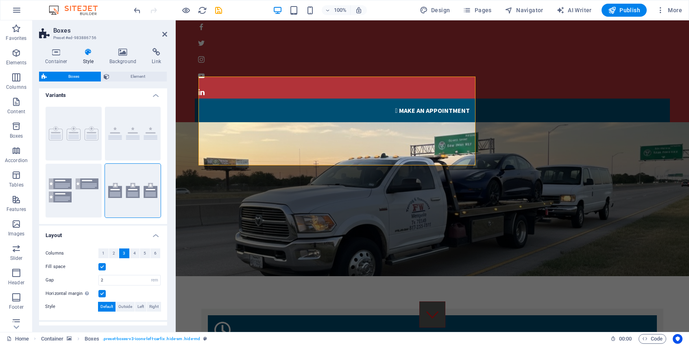
scroll to position [0, 0]
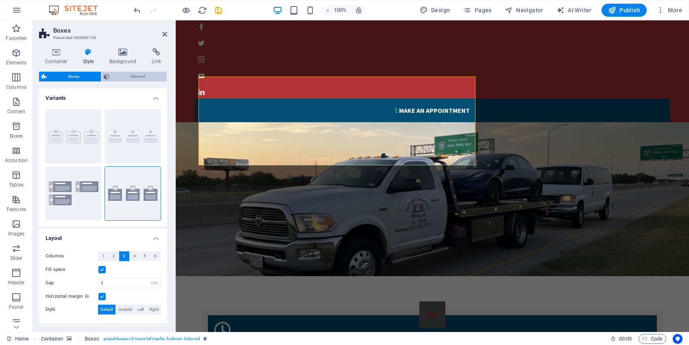
click at [135, 76] on span "Element" at bounding box center [138, 77] width 53 height 10
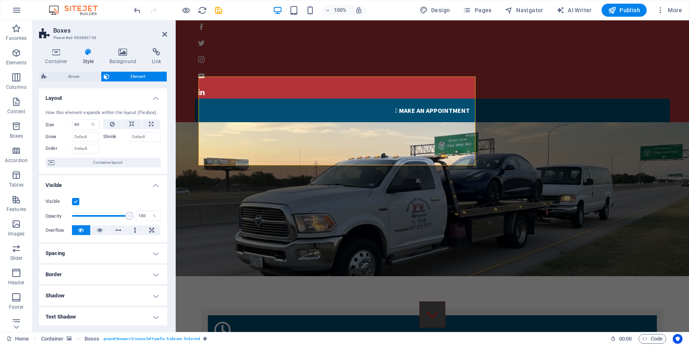
click at [87, 250] on h4 "Spacing" at bounding box center [103, 253] width 128 height 20
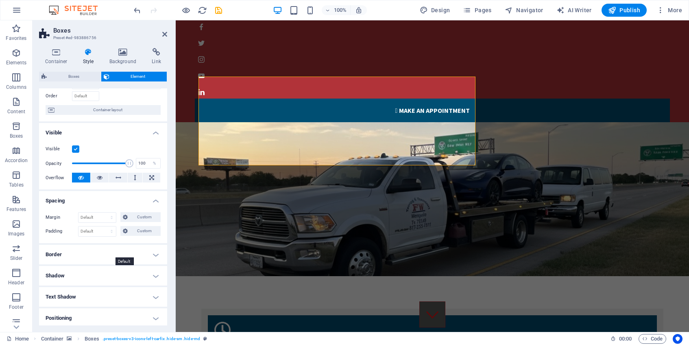
scroll to position [55, 0]
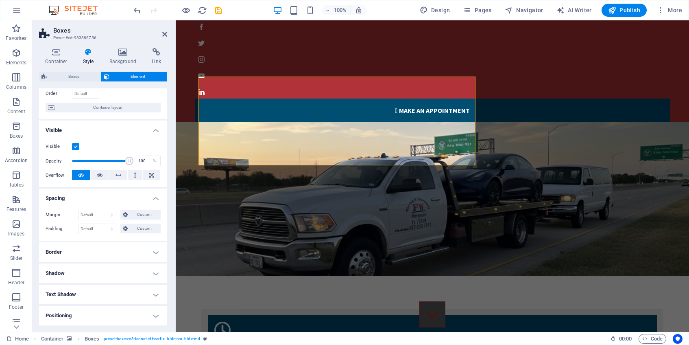
click at [87, 250] on h4 "Border" at bounding box center [103, 252] width 128 height 20
click at [104, 268] on span at bounding box center [107, 269] width 6 height 6
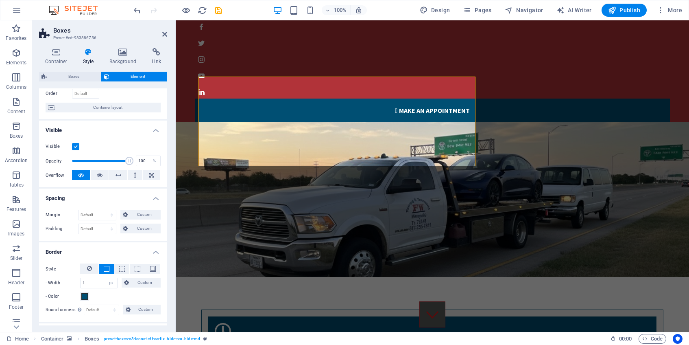
click at [111, 269] on button at bounding box center [106, 269] width 15 height 10
click at [116, 269] on button at bounding box center [121, 269] width 15 height 10
click at [155, 267] on button at bounding box center [152, 269] width 15 height 10
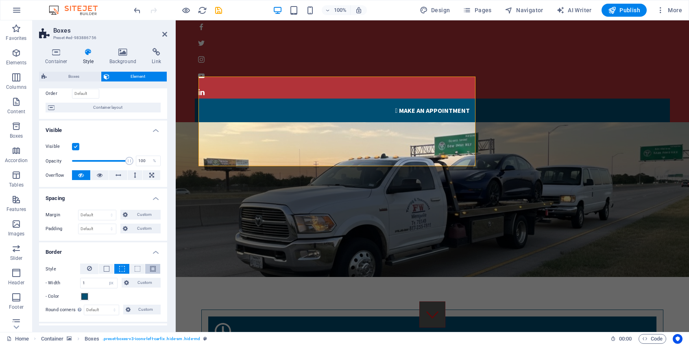
click at [155, 267] on button at bounding box center [152, 269] width 15 height 10
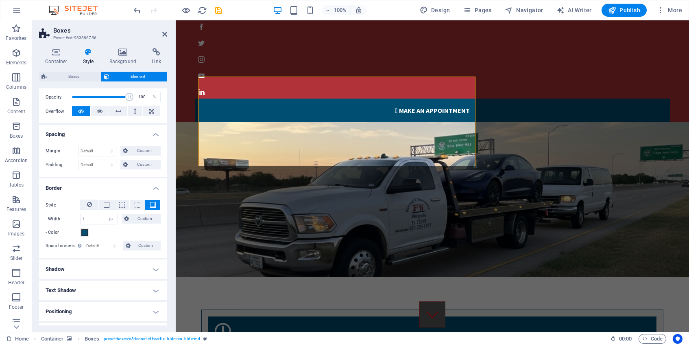
scroll to position [126, 0]
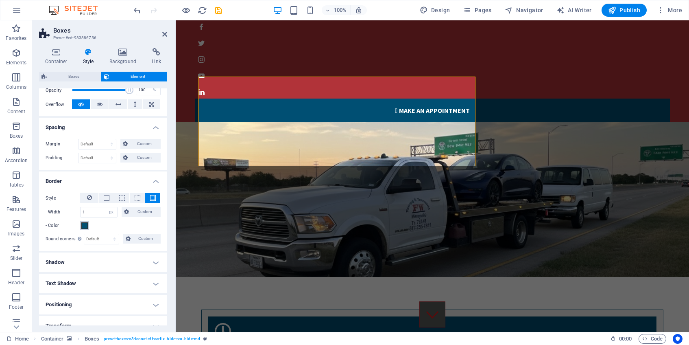
click at [86, 228] on span at bounding box center [84, 225] width 7 height 7
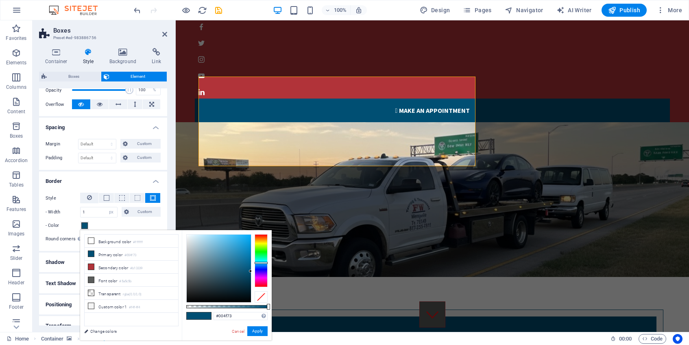
click at [86, 228] on span at bounding box center [84, 225] width 7 height 7
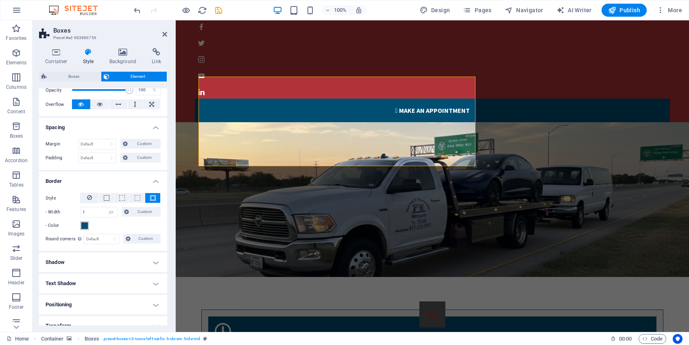
click at [86, 228] on span at bounding box center [84, 225] width 7 height 7
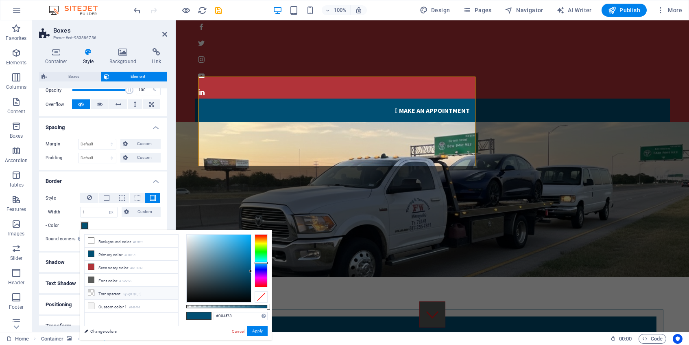
click at [111, 295] on li "Transparent rgba(0,0,0,.0)" at bounding box center [132, 292] width 94 height 13
type input "rgba(0, 0, 0, 0)"
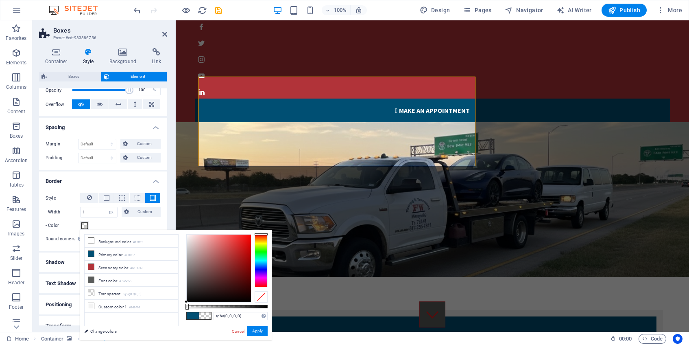
click at [202, 313] on span at bounding box center [205, 315] width 12 height 7
click at [260, 332] on button "Apply" at bounding box center [257, 331] width 20 height 10
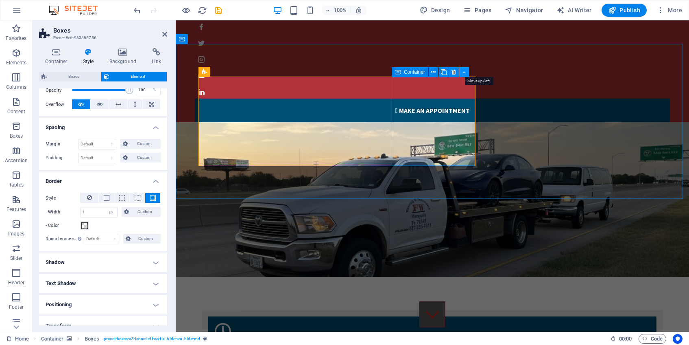
click at [464, 74] on icon at bounding box center [464, 72] width 4 height 9
click at [474, 74] on icon at bounding box center [474, 72] width 4 height 9
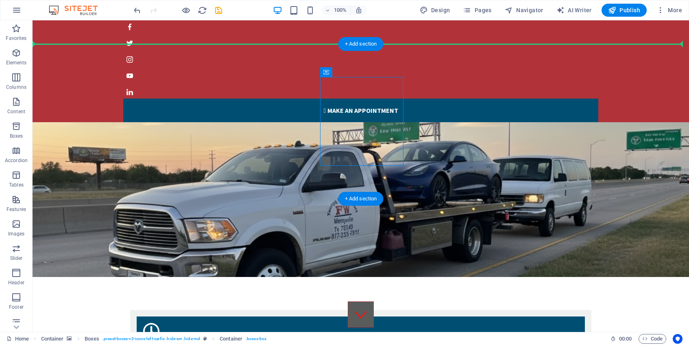
drag, startPoint x: 328, startPoint y: 118, endPoint x: 497, endPoint y: 120, distance: 168.4
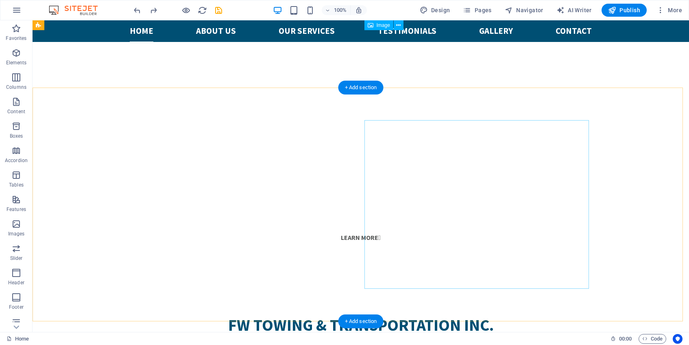
scroll to position [707, 0]
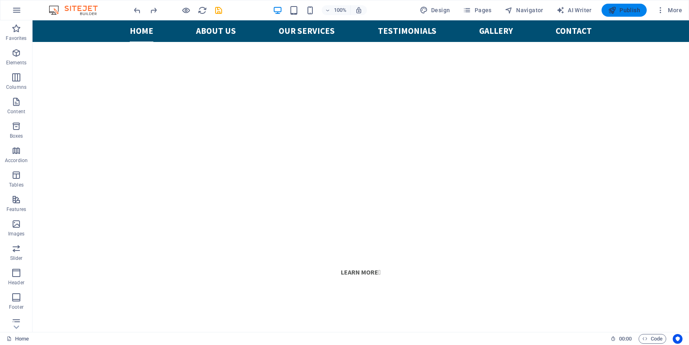
click at [623, 9] on span "Publish" at bounding box center [624, 10] width 32 height 8
checkbox input "false"
click at [623, 9] on span "Publish" at bounding box center [624, 10] width 32 height 8
